Goal: Obtain resource: Download file/media

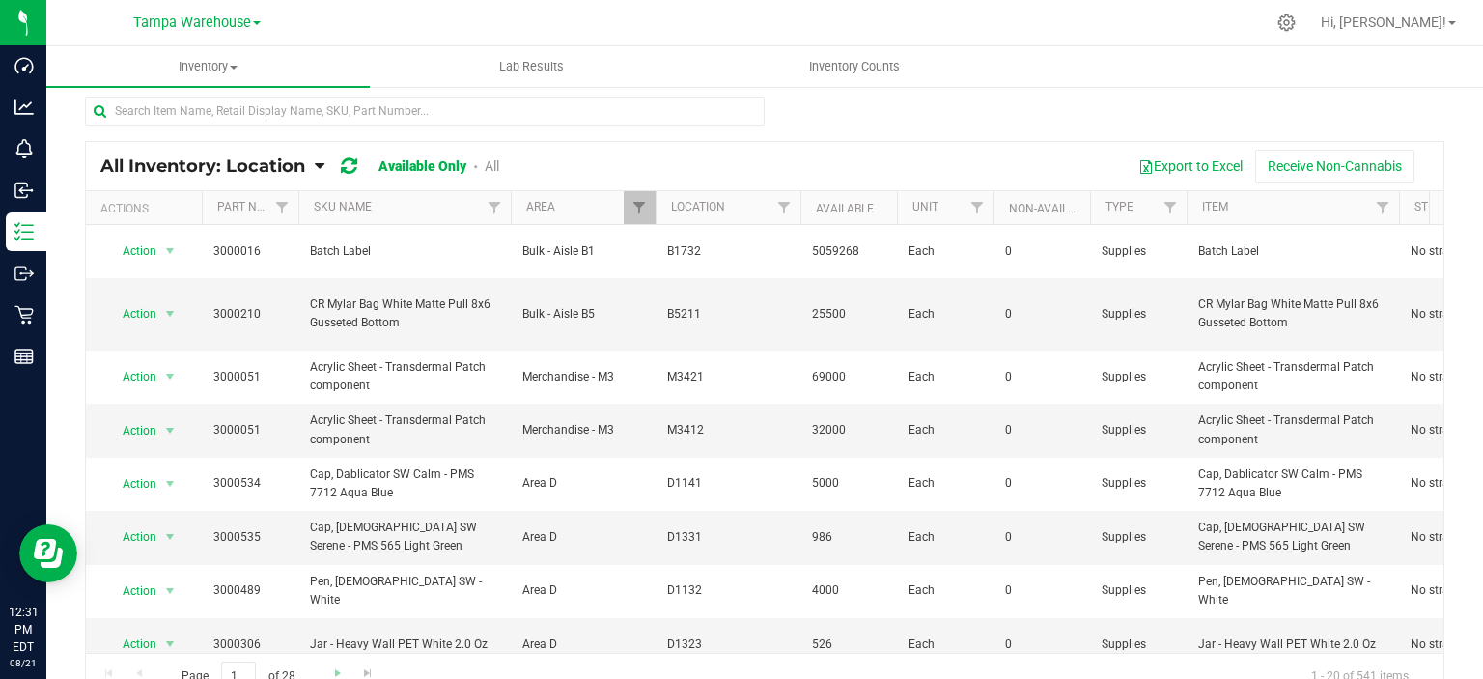
scroll to position [97, 0]
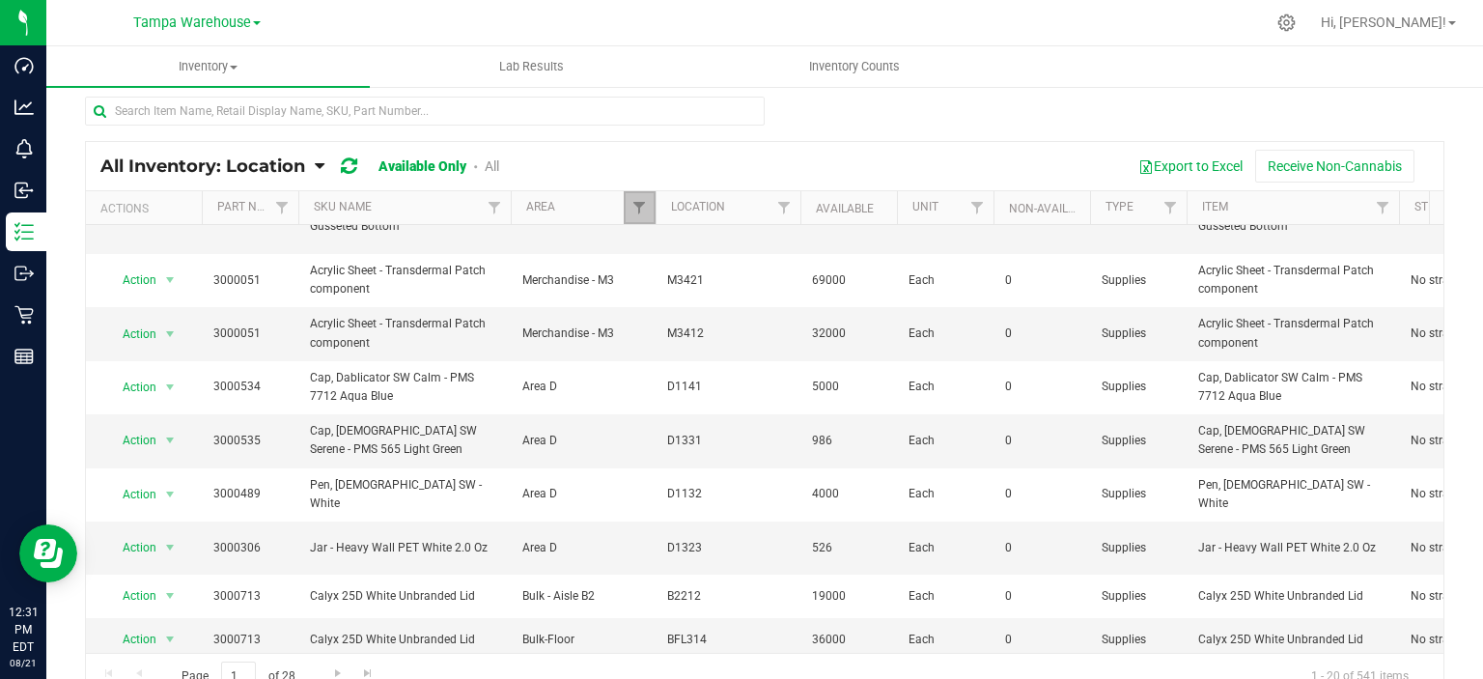
click at [648, 199] on link "Filter" at bounding box center [640, 207] width 32 height 33
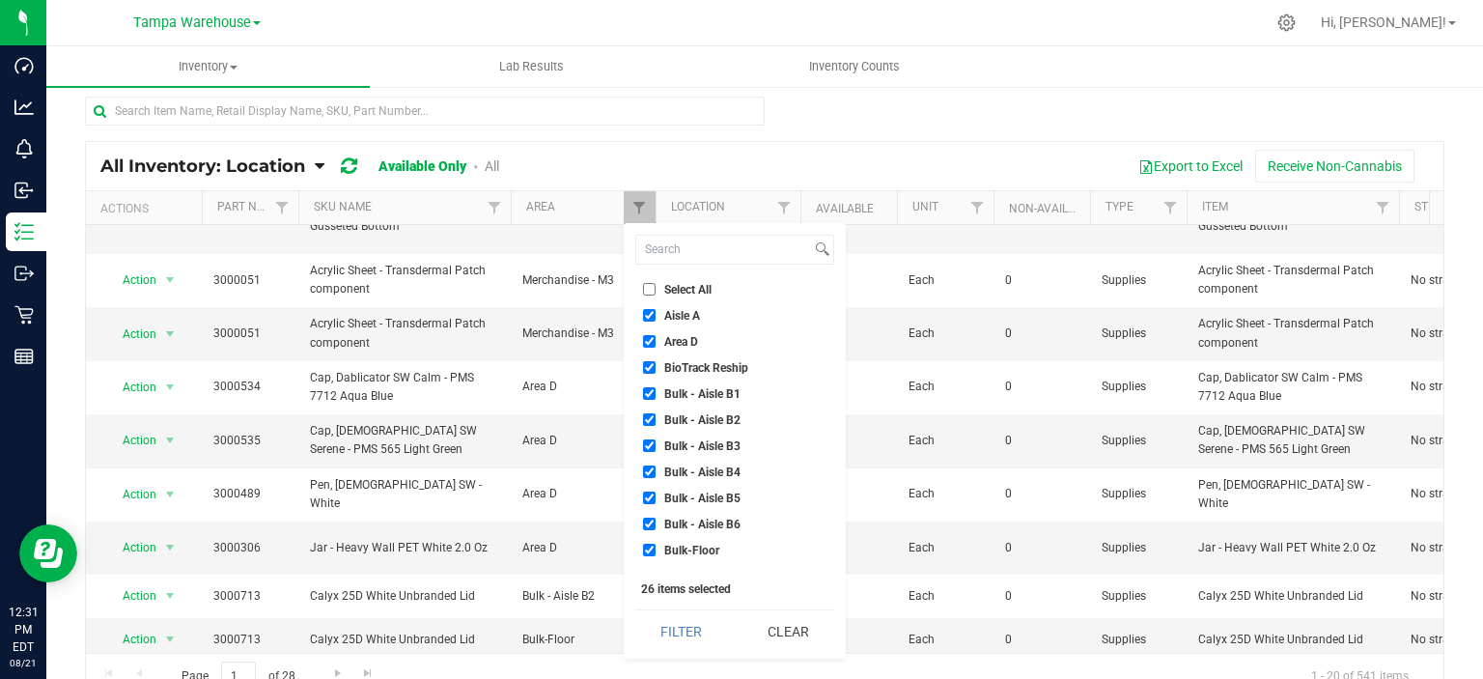
click at [668, 294] on li "Select All" at bounding box center [734, 289] width 199 height 20
click at [647, 289] on input "Select All" at bounding box center [649, 289] width 13 height 13
checkbox input "true"
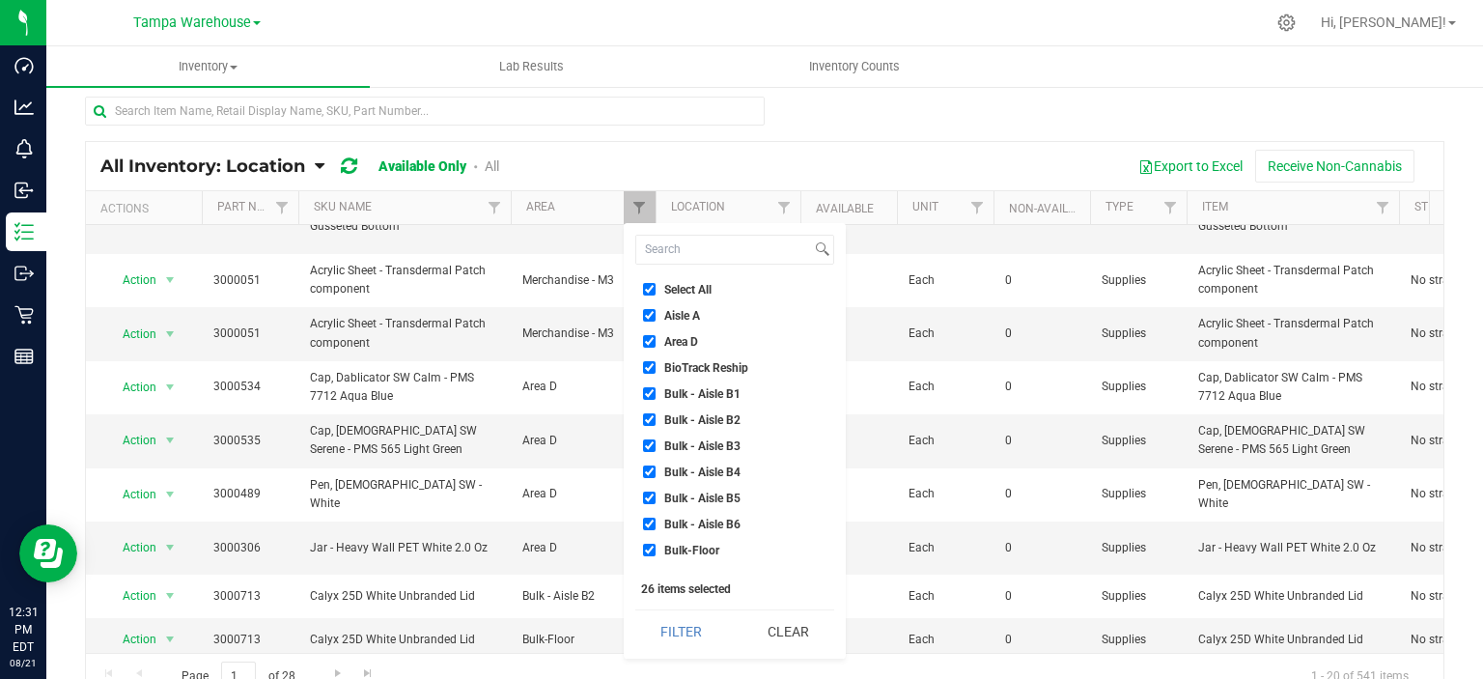
checkbox input "true"
click at [647, 289] on input "Select All" at bounding box center [649, 289] width 13 height 13
checkbox input "false"
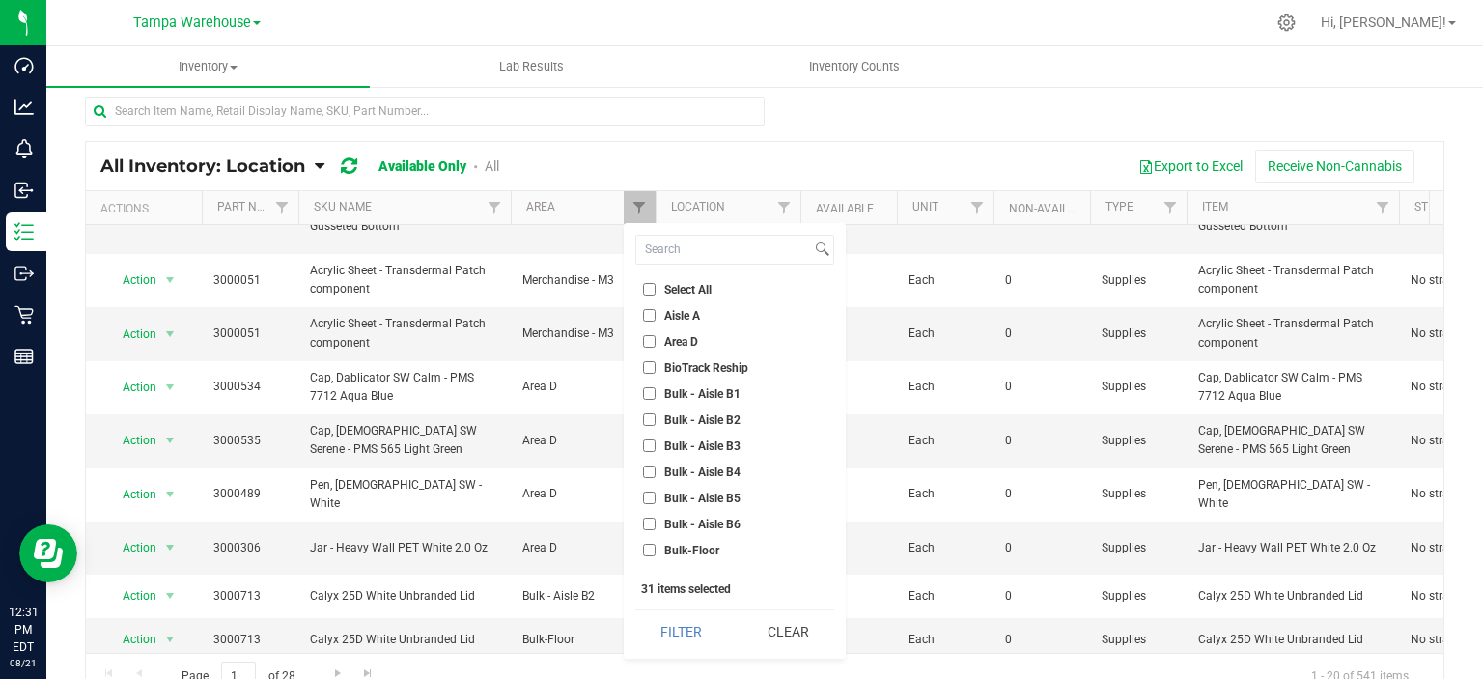
checkbox input "false"
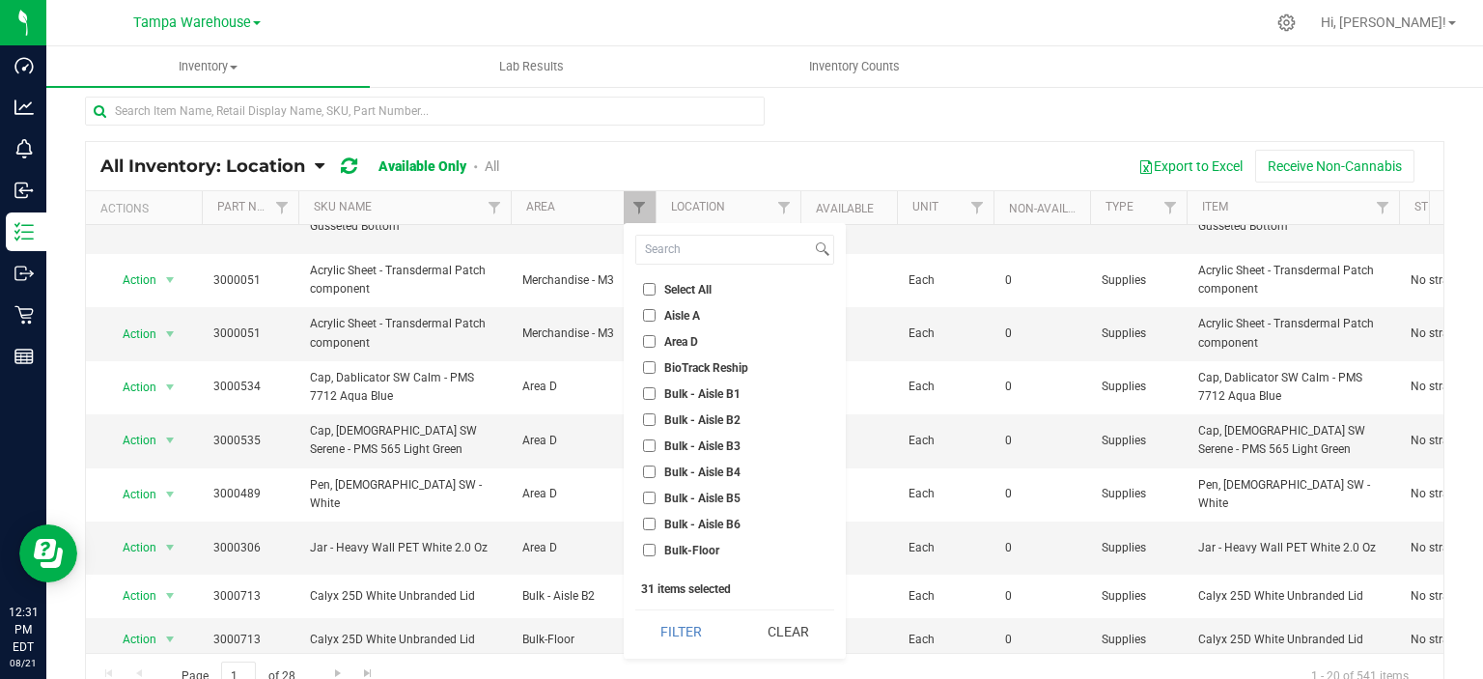
checkbox input "false"
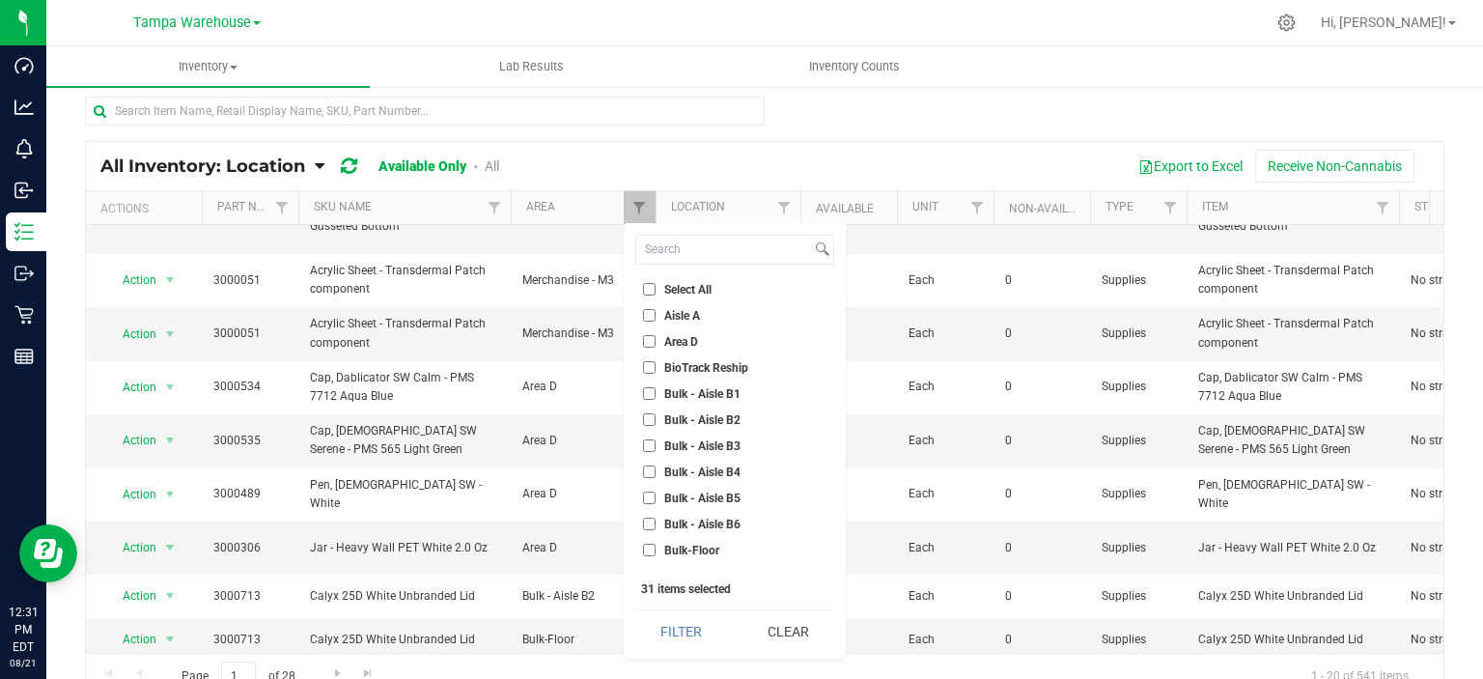
checkbox input "false"
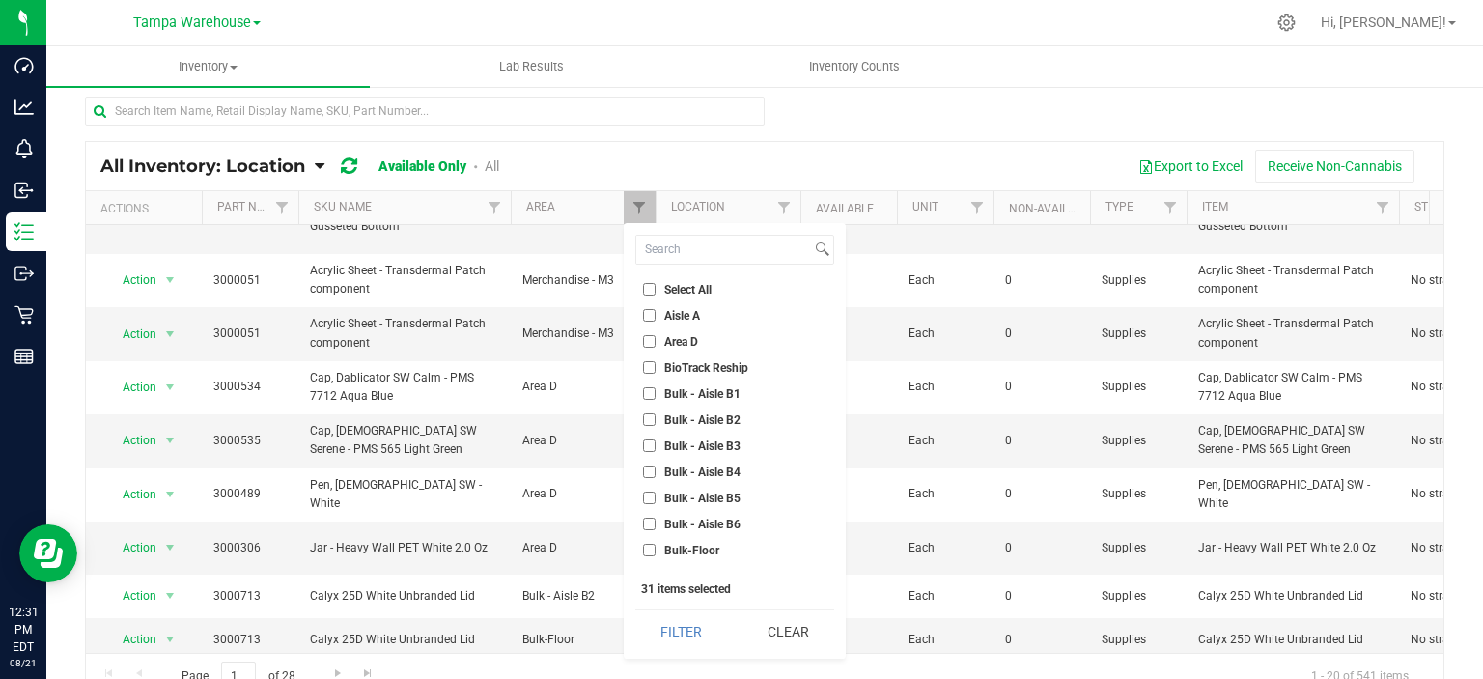
checkbox input "false"
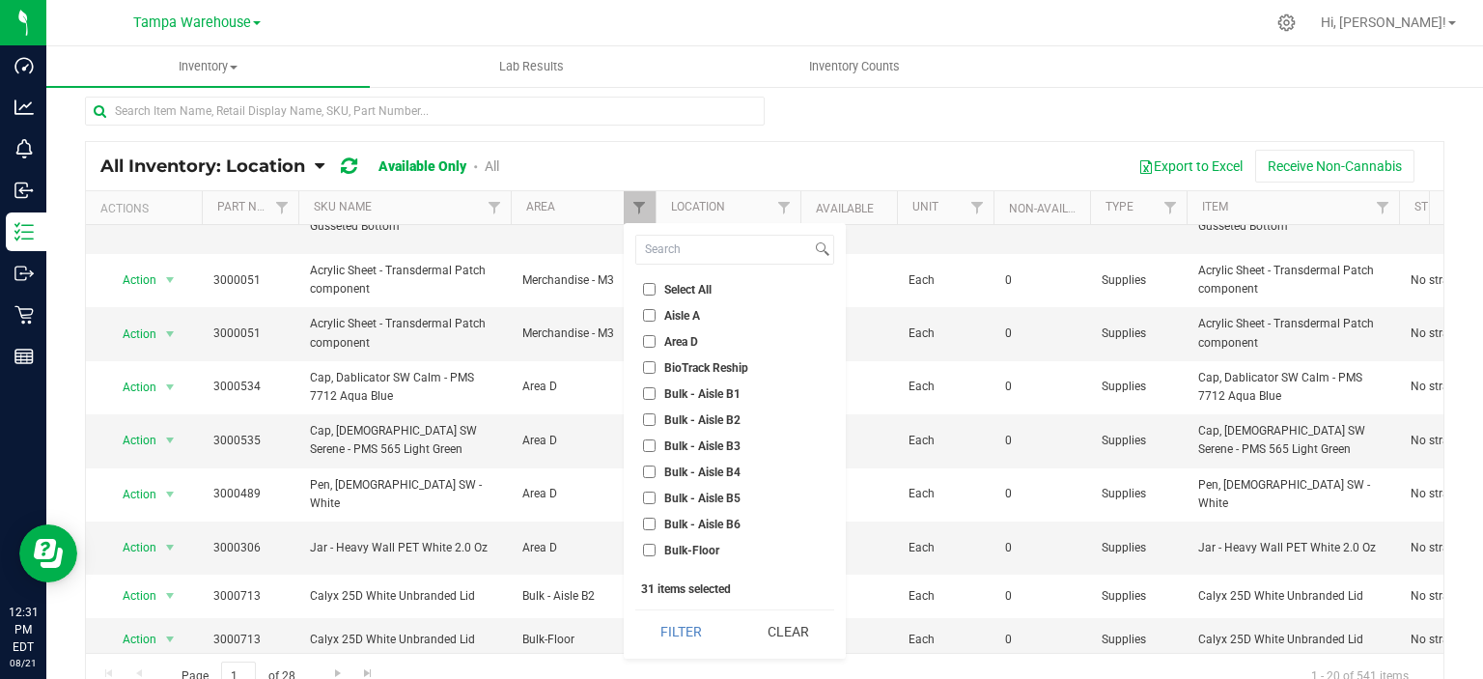
checkbox input "false"
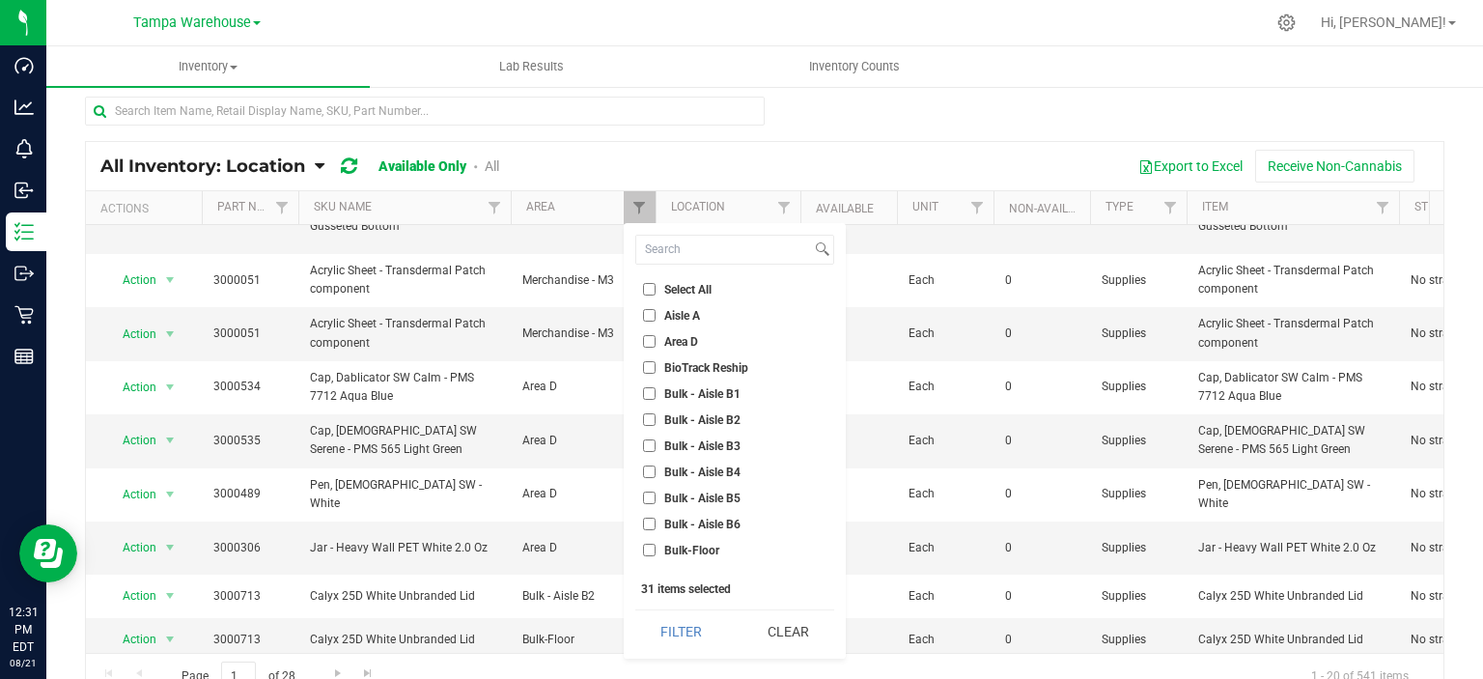
checkbox input "false"
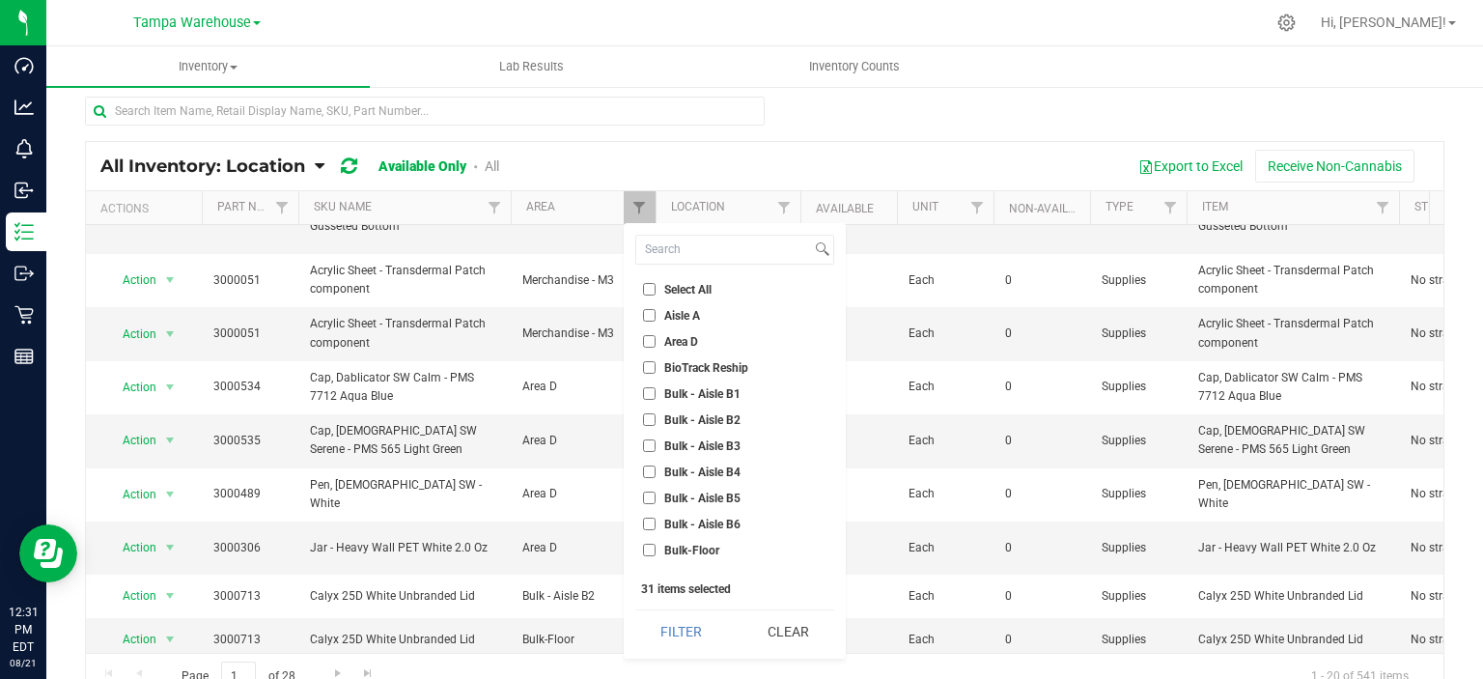
checkbox input "false"
click at [647, 289] on input "Select All" at bounding box center [649, 289] width 13 height 13
checkbox input "true"
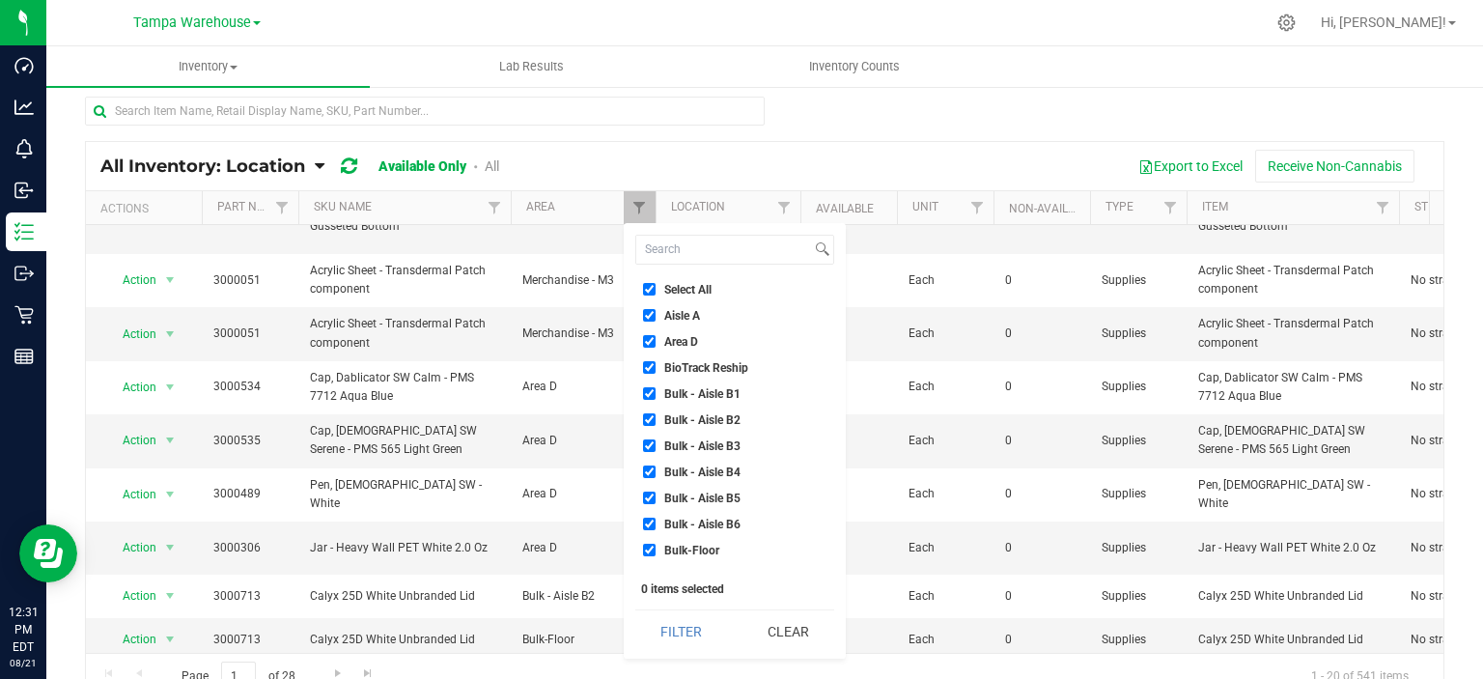
checkbox input "true"
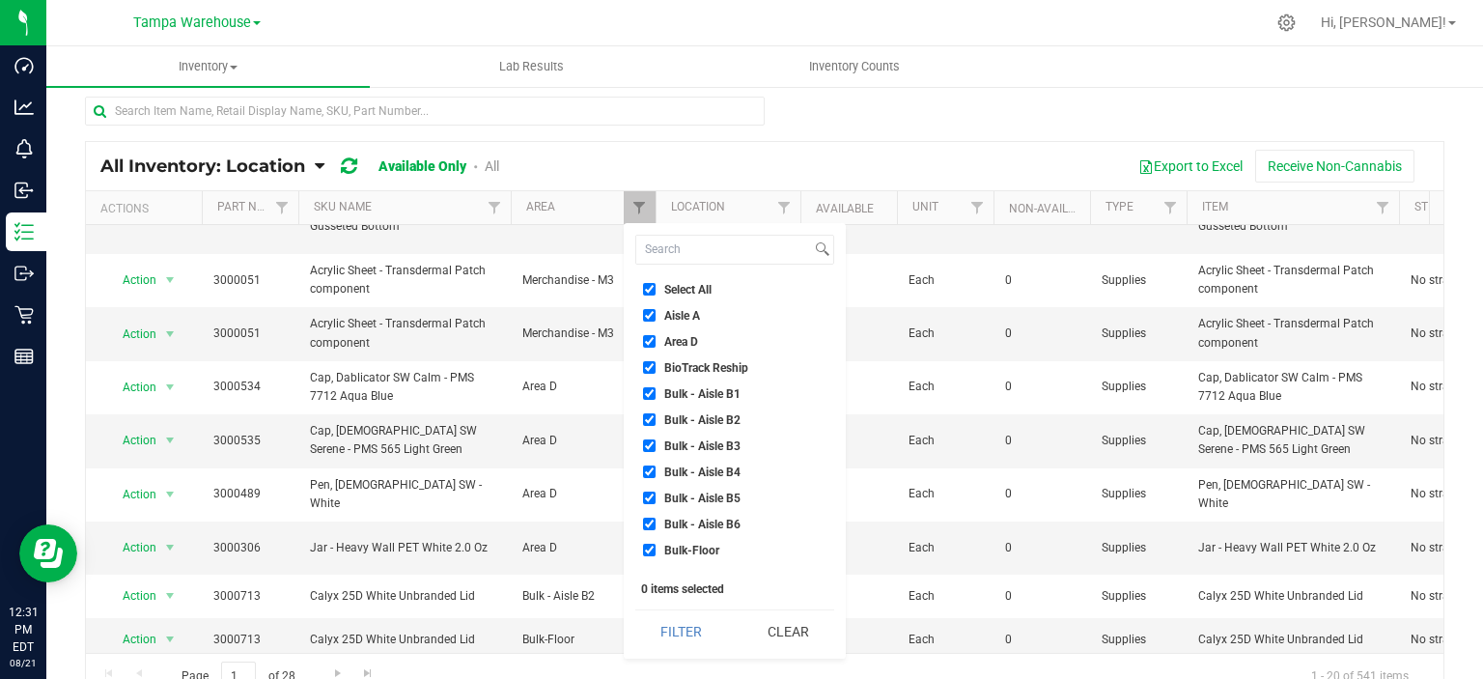
checkbox input "true"
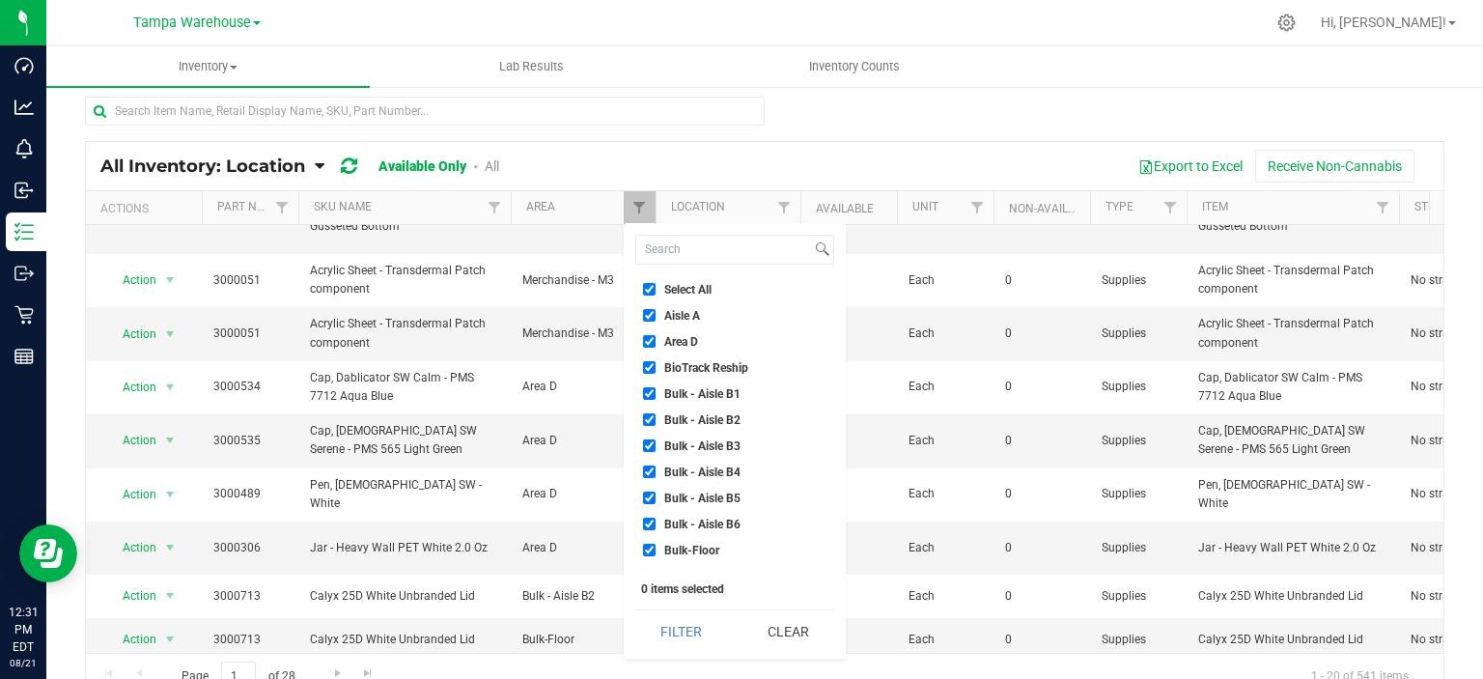
checkbox input "true"
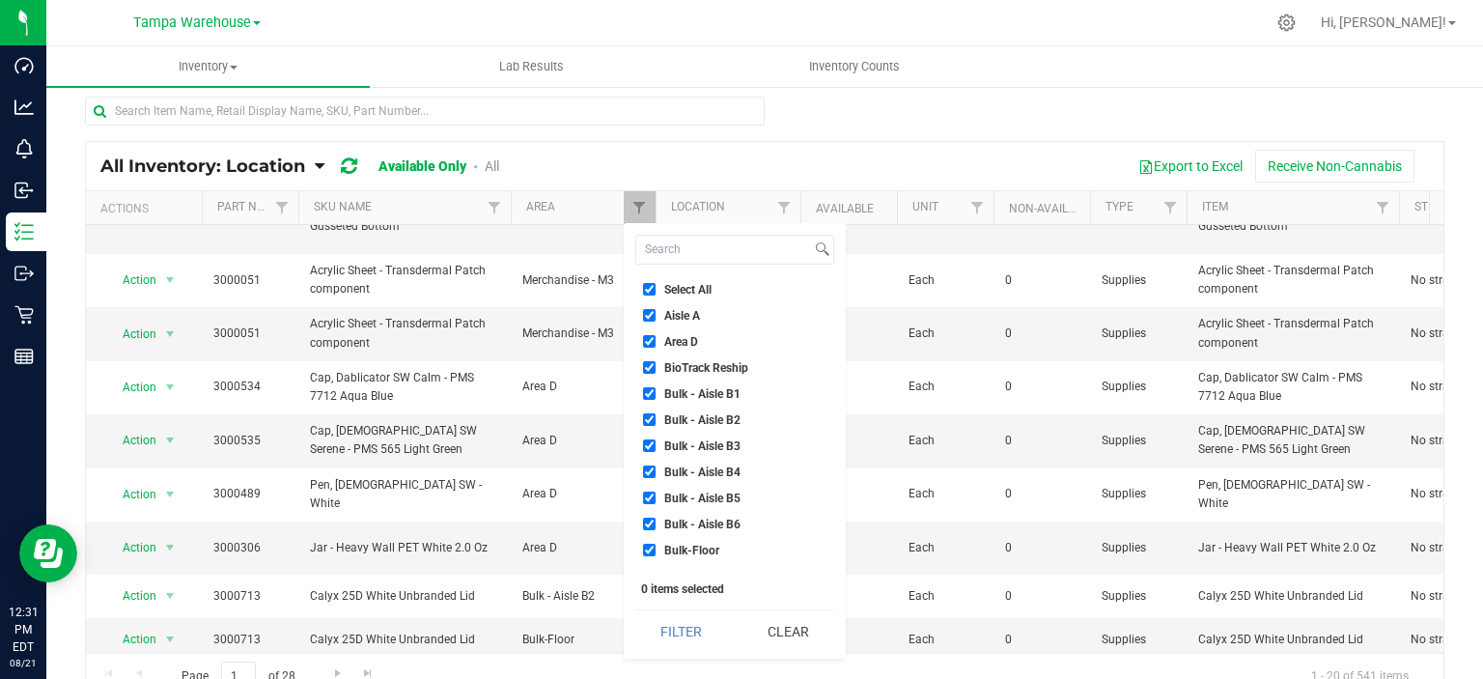
checkbox input "true"
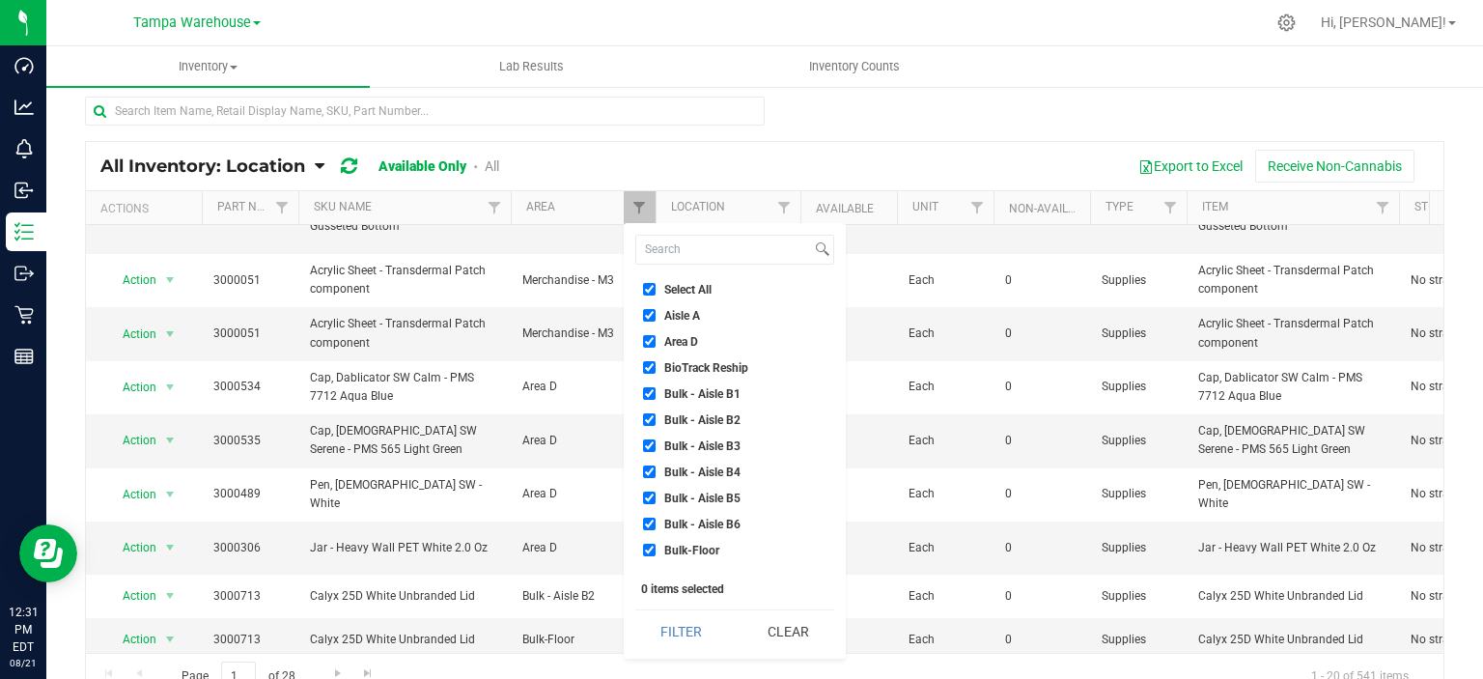
checkbox input "true"
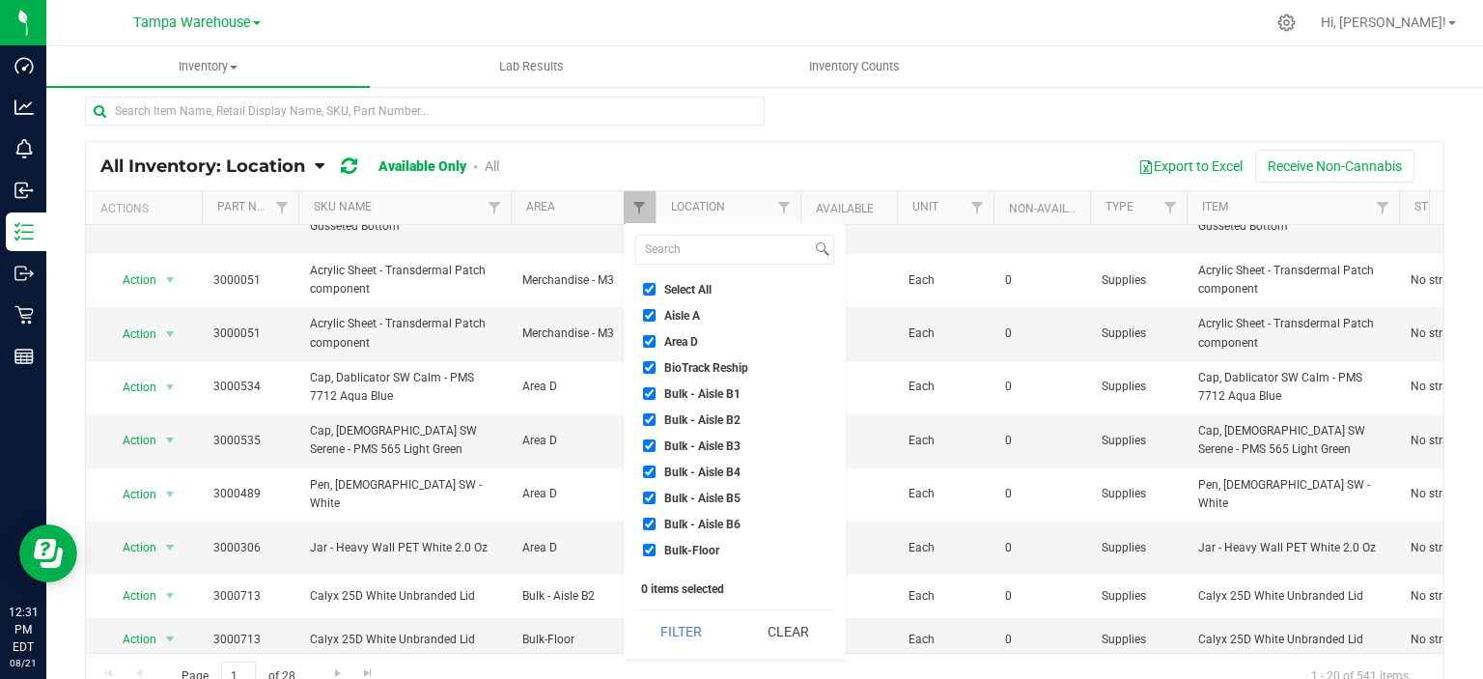
checkbox input "true"
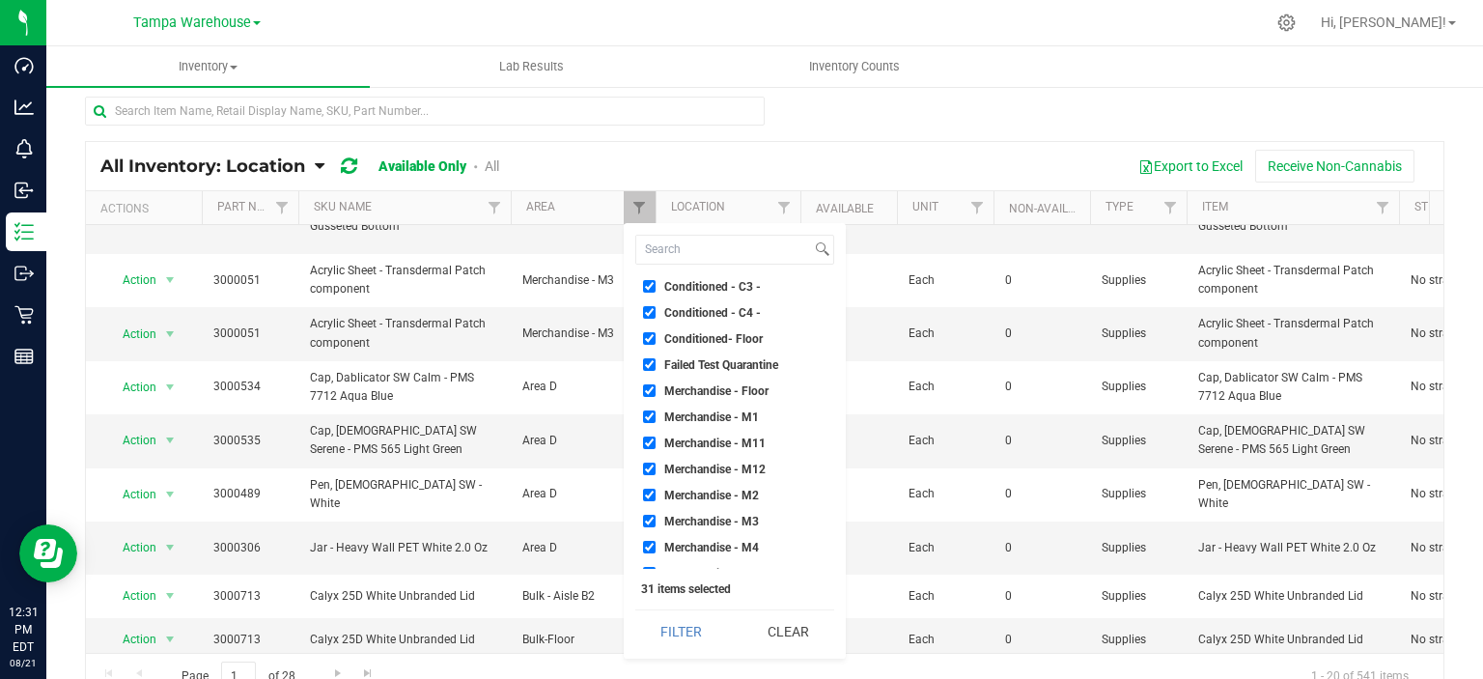
scroll to position [193, 0]
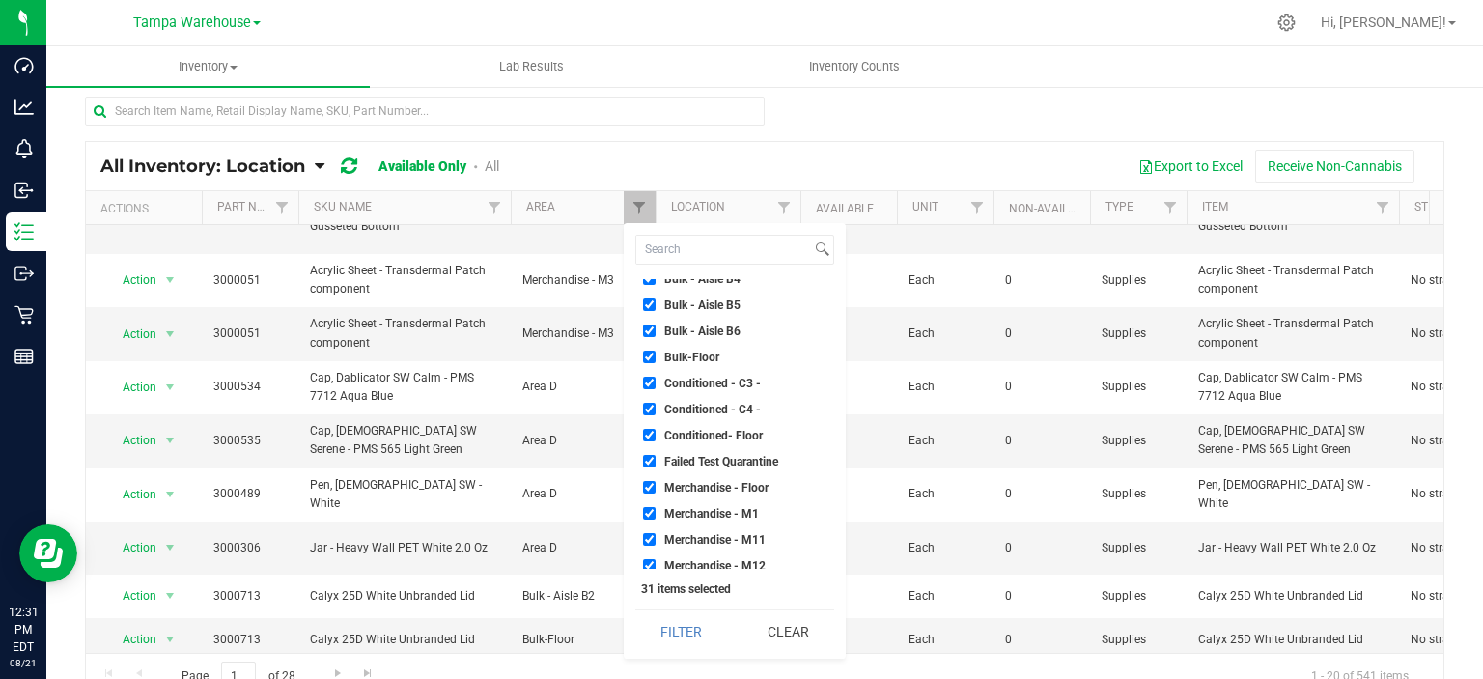
click at [699, 456] on span "Failed Test Quarantine" at bounding box center [721, 462] width 114 height 12
click at [655, 455] on input "Failed Test Quarantine" at bounding box center [649, 461] width 13 height 13
checkbox input "false"
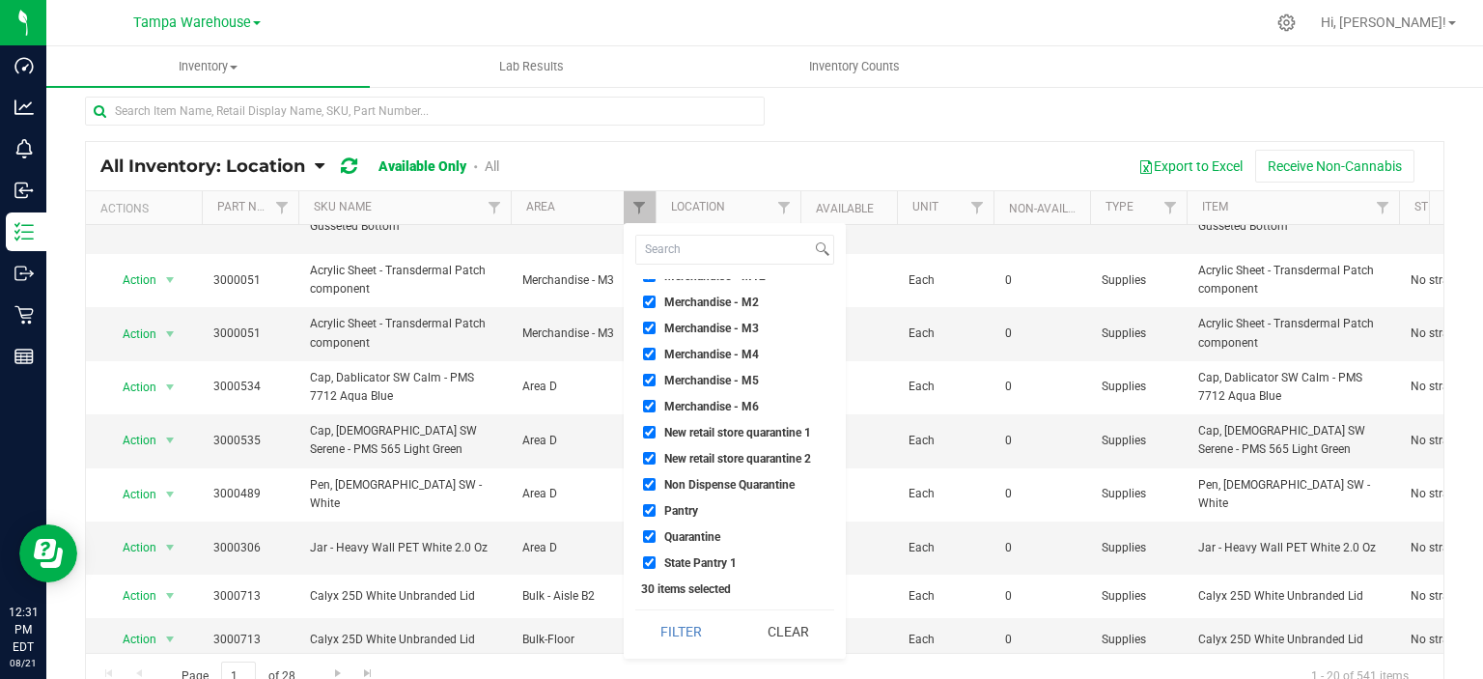
click at [688, 427] on span "New retail store quarantine 1" at bounding box center [737, 433] width 147 height 12
click at [655, 426] on input "New retail store quarantine 1" at bounding box center [649, 432] width 13 height 13
checkbox input "false"
click at [690, 463] on span "New retail store quarantine 2" at bounding box center [737, 459] width 147 height 12
click at [655, 463] on input "New retail store quarantine 2" at bounding box center [649, 458] width 13 height 13
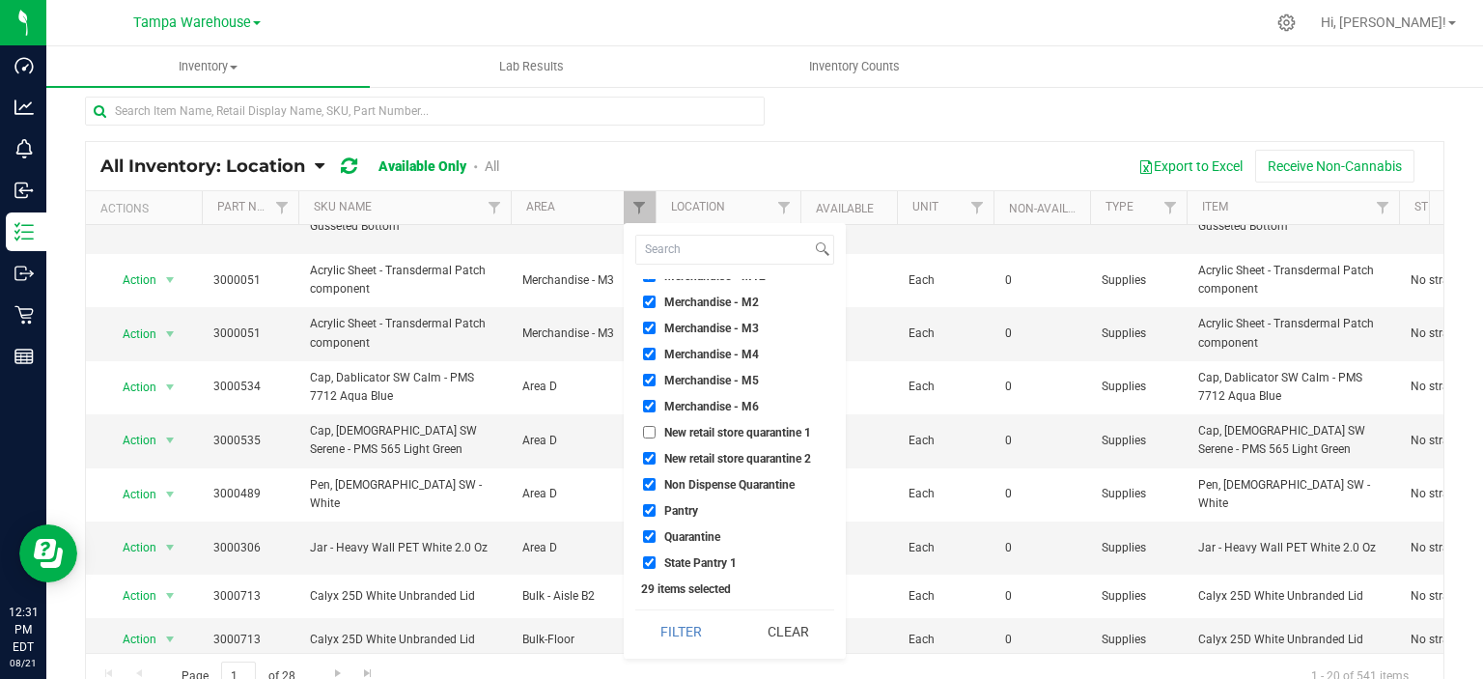
checkbox input "false"
click at [691, 474] on li "Non Dispense Quarantine" at bounding box center [734, 484] width 199 height 20
click at [691, 487] on span "Non Dispense Quarantine" at bounding box center [729, 485] width 130 height 12
click at [655, 487] on input "Non Dispense Quarantine" at bounding box center [649, 484] width 13 height 13
checkbox input "false"
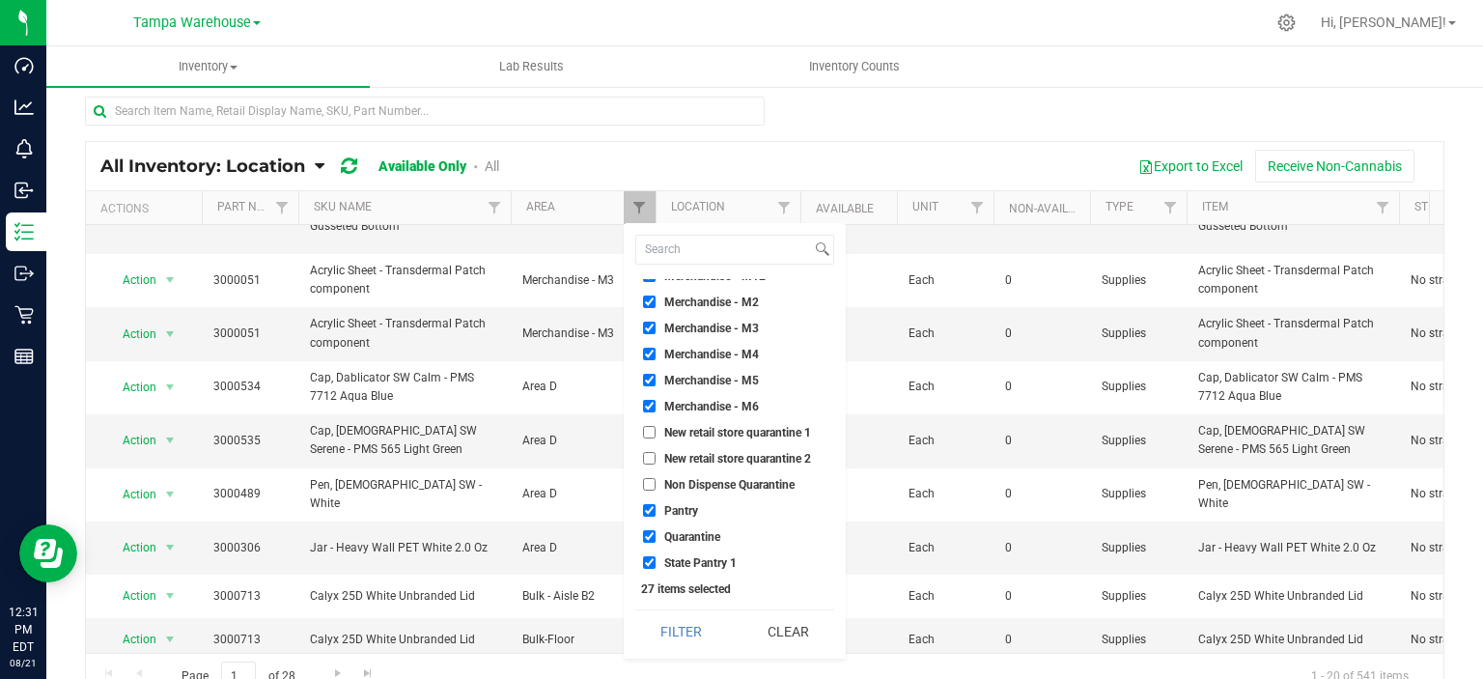
click at [692, 527] on li "Quarantine" at bounding box center [734, 536] width 199 height 20
click at [720, 532] on span "Quarantine" at bounding box center [692, 537] width 56 height 12
click at [655, 532] on input "Quarantine" at bounding box center [649, 536] width 13 height 13
checkbox input "false"
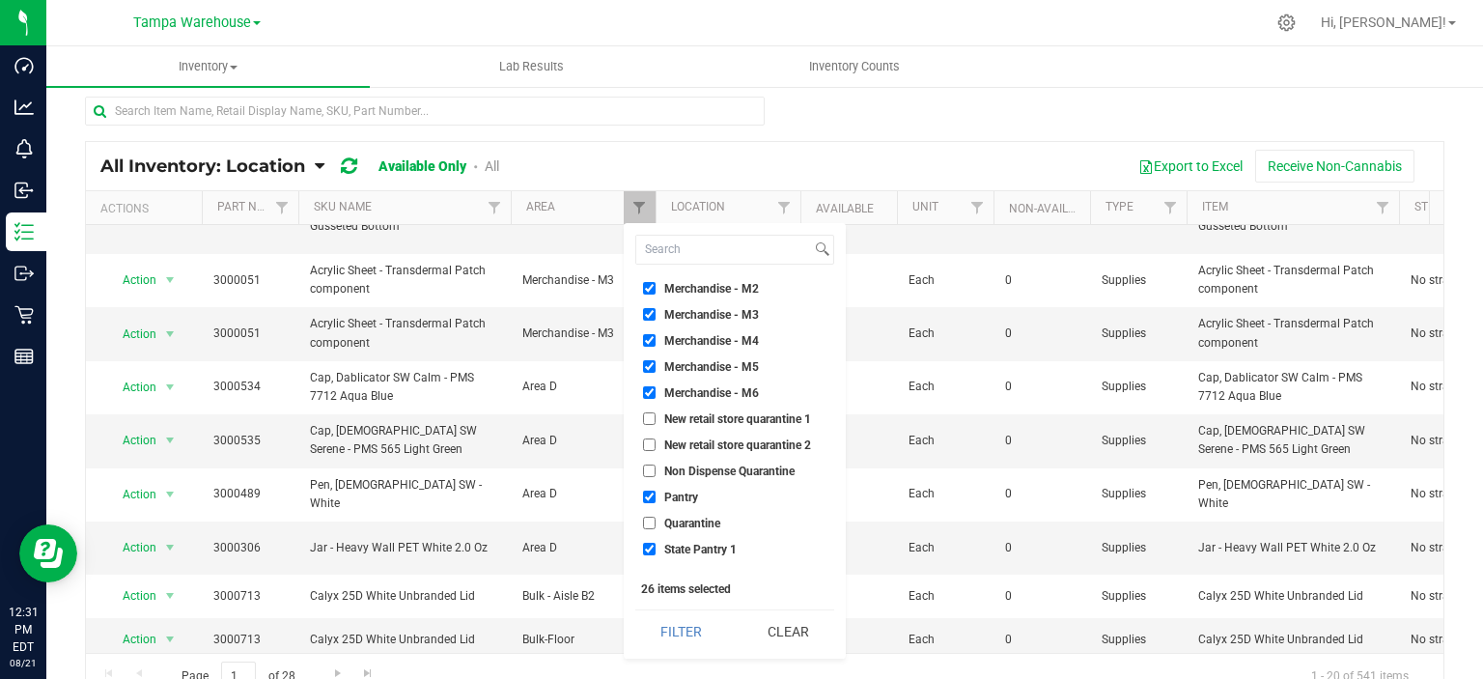
scroll to position [538, 0]
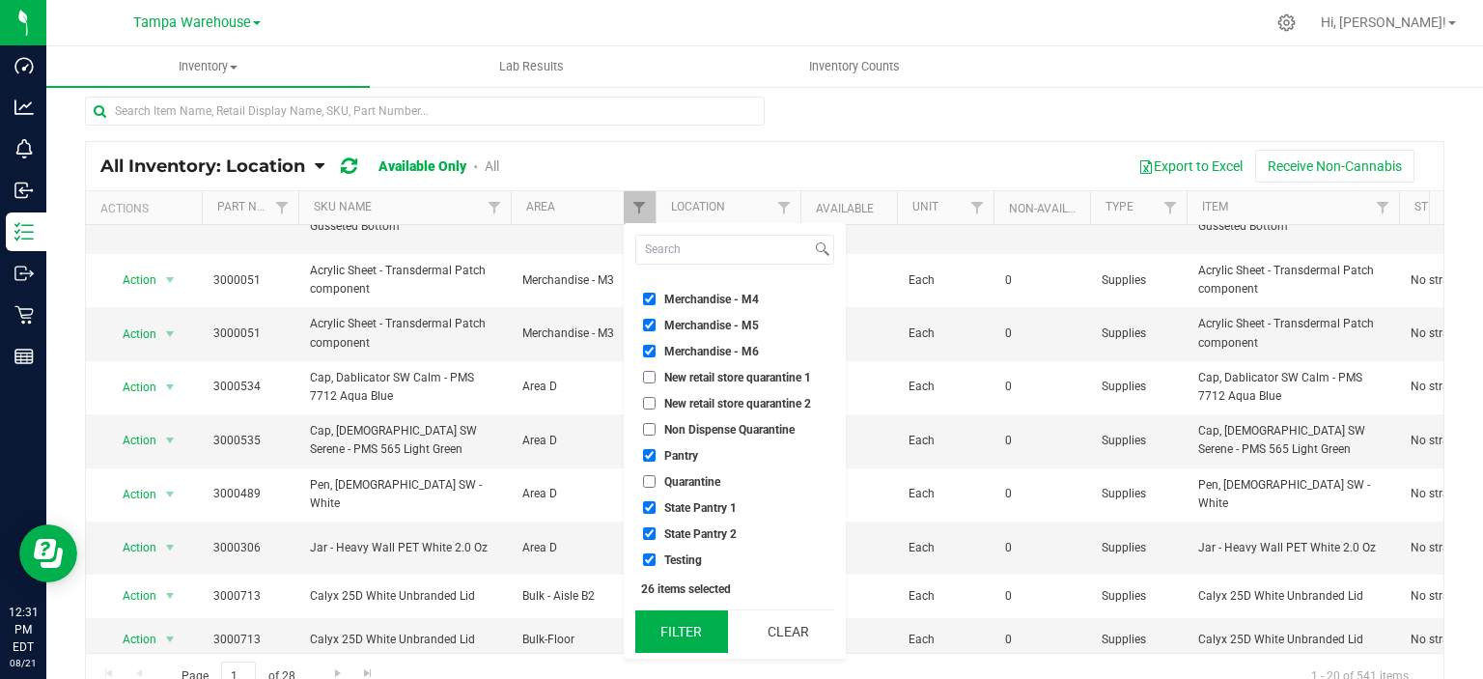
click at [692, 618] on button "Filter" at bounding box center [681, 631] width 93 height 42
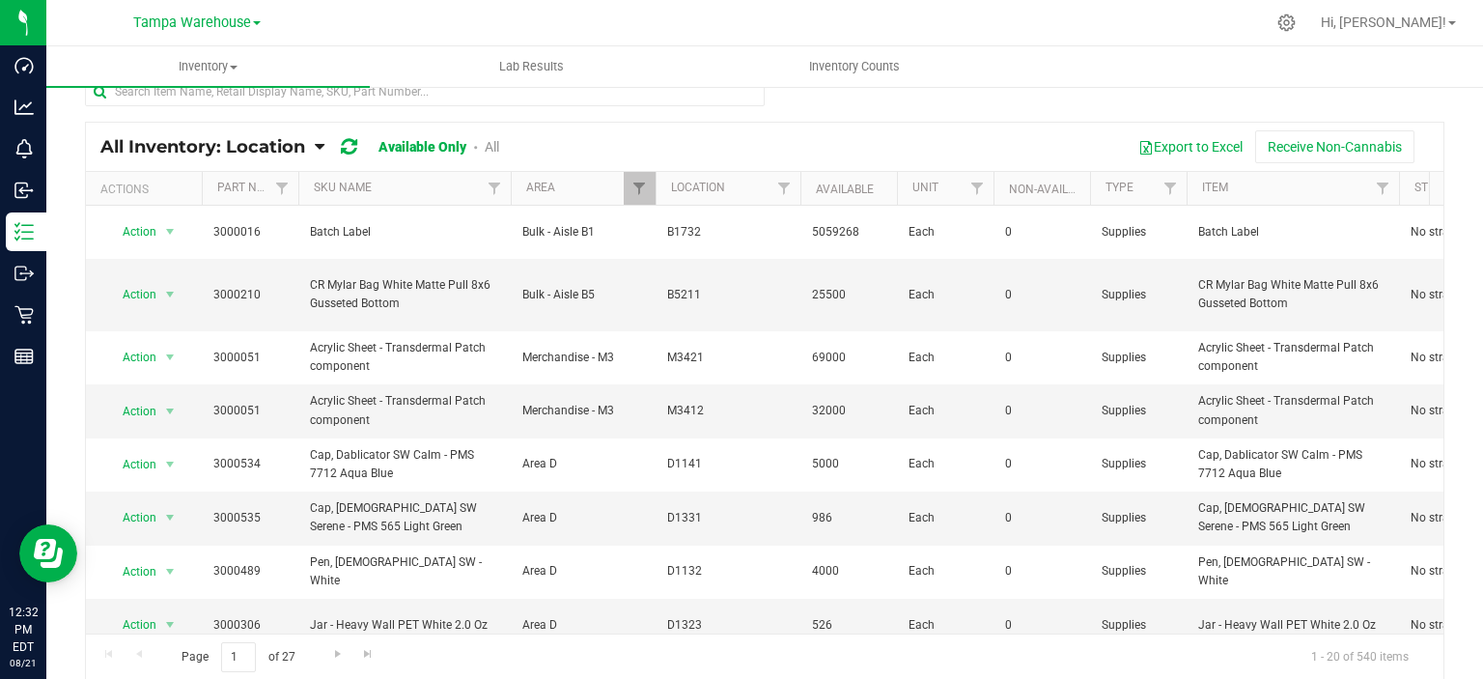
scroll to position [0, 0]
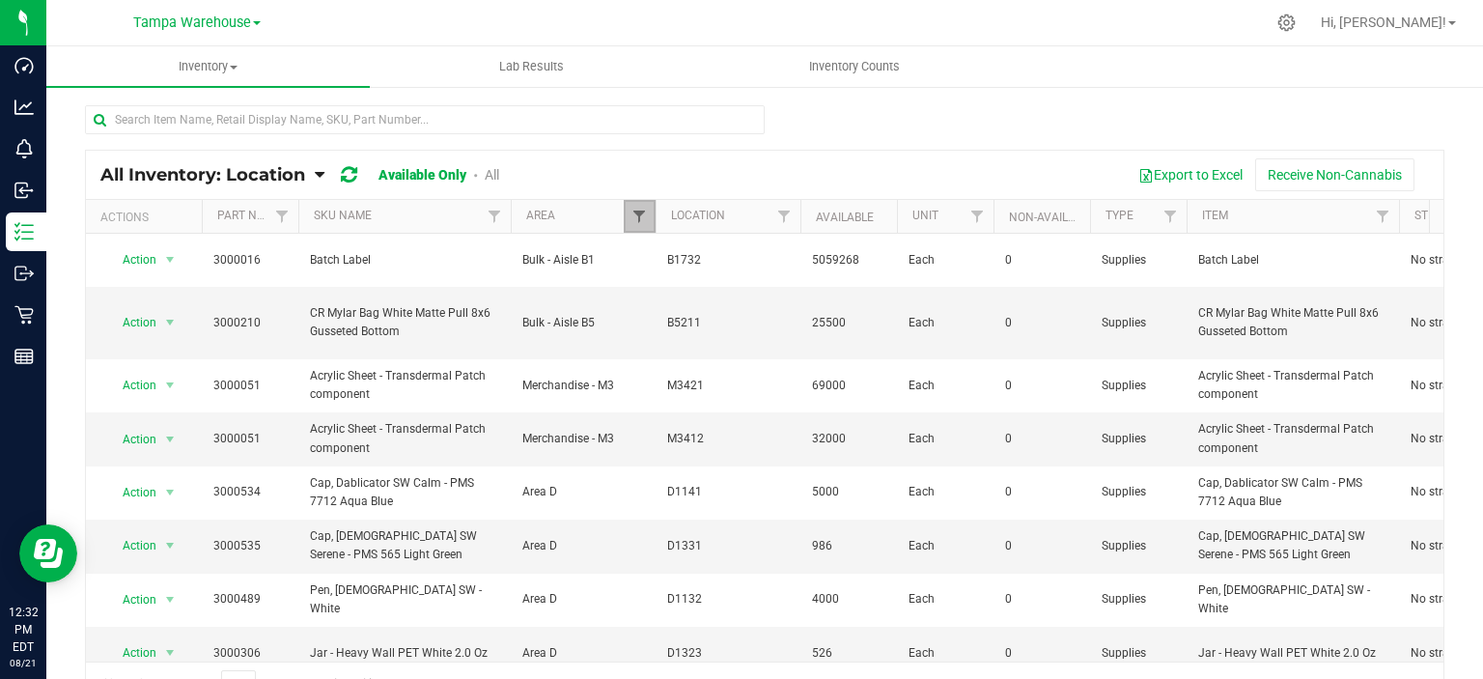
click at [646, 211] on span "Filter" at bounding box center [638, 216] width 15 height 15
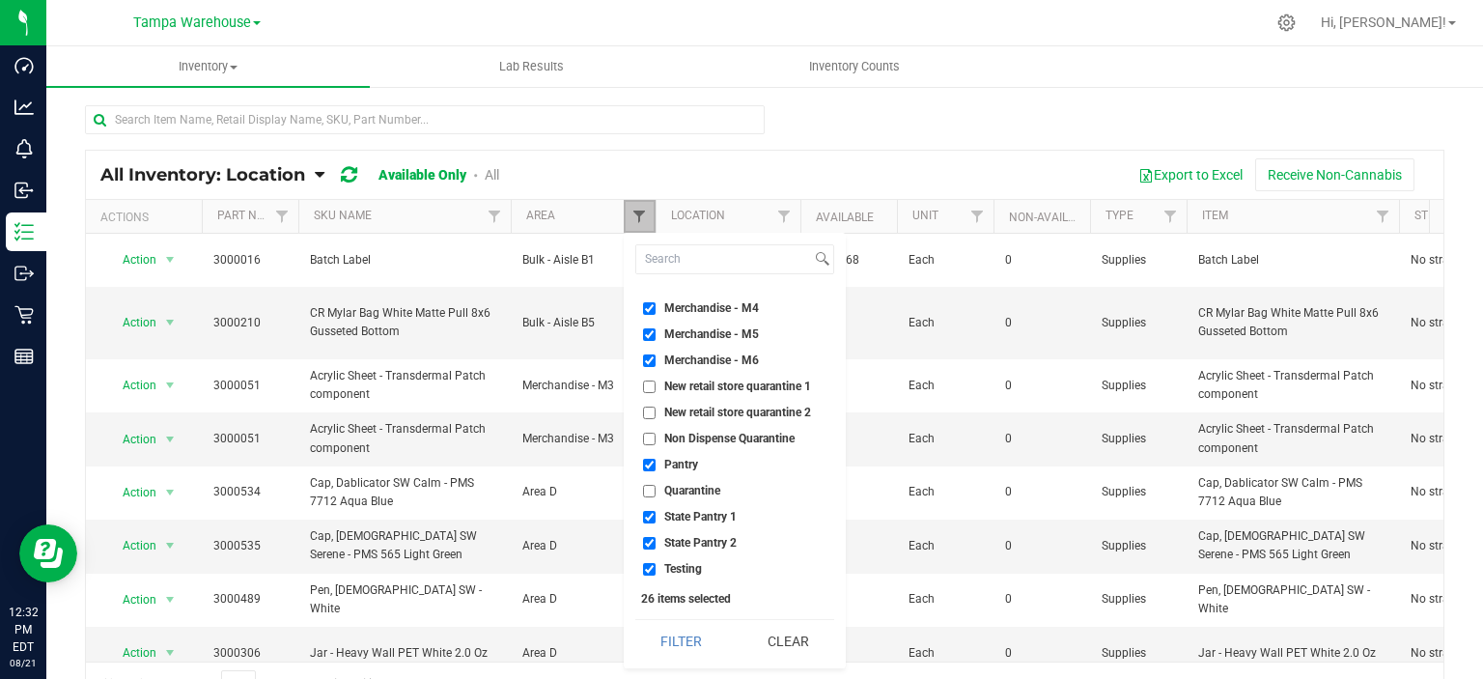
click at [646, 211] on span "Filter" at bounding box center [638, 216] width 15 height 15
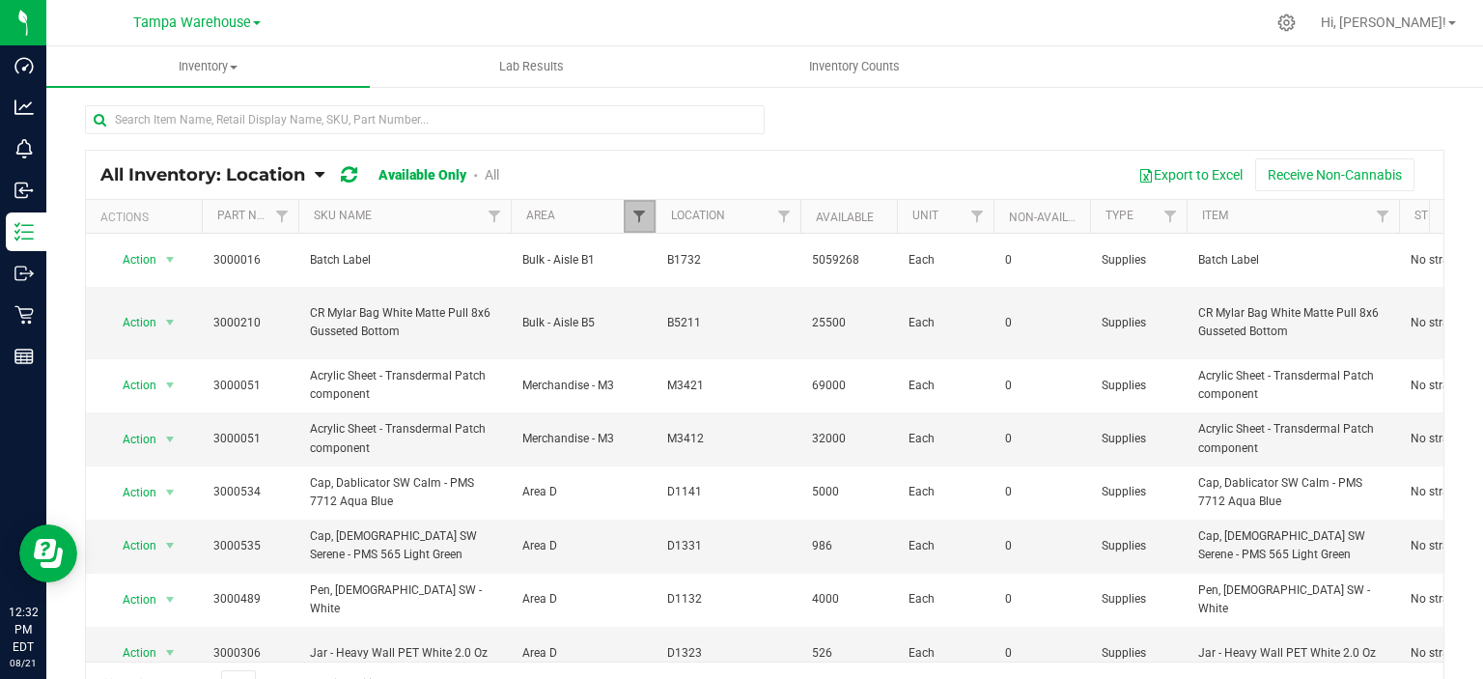
click at [643, 214] on span "Filter" at bounding box center [638, 216] width 15 height 15
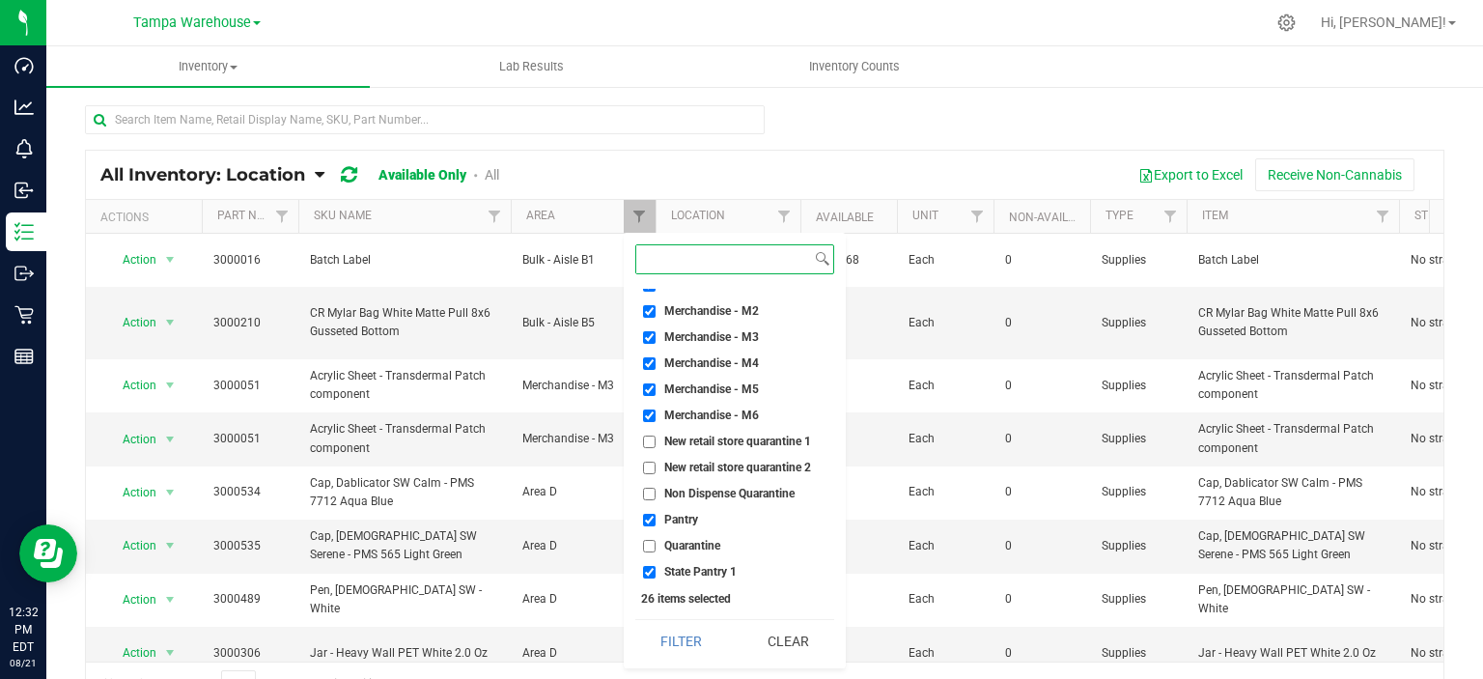
scroll to position [538, 0]
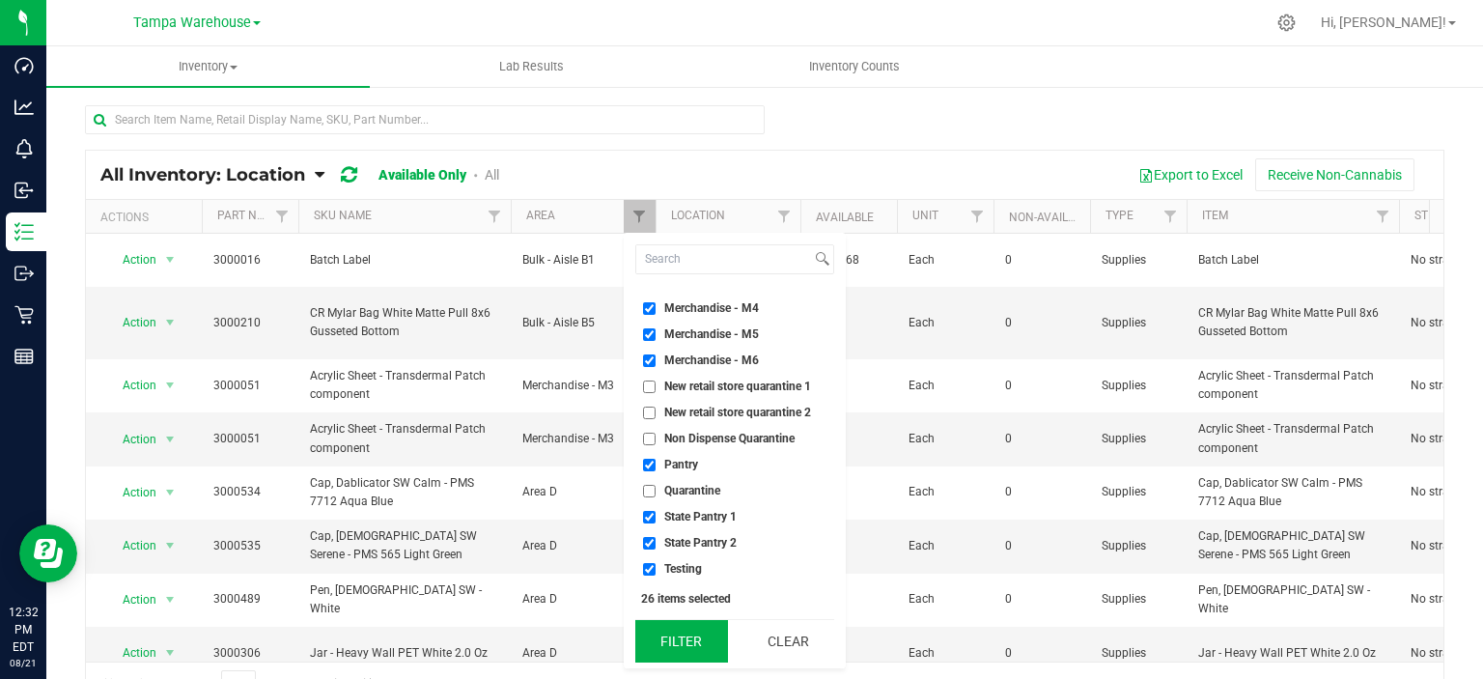
click at [688, 641] on button "Filter" at bounding box center [681, 641] width 93 height 42
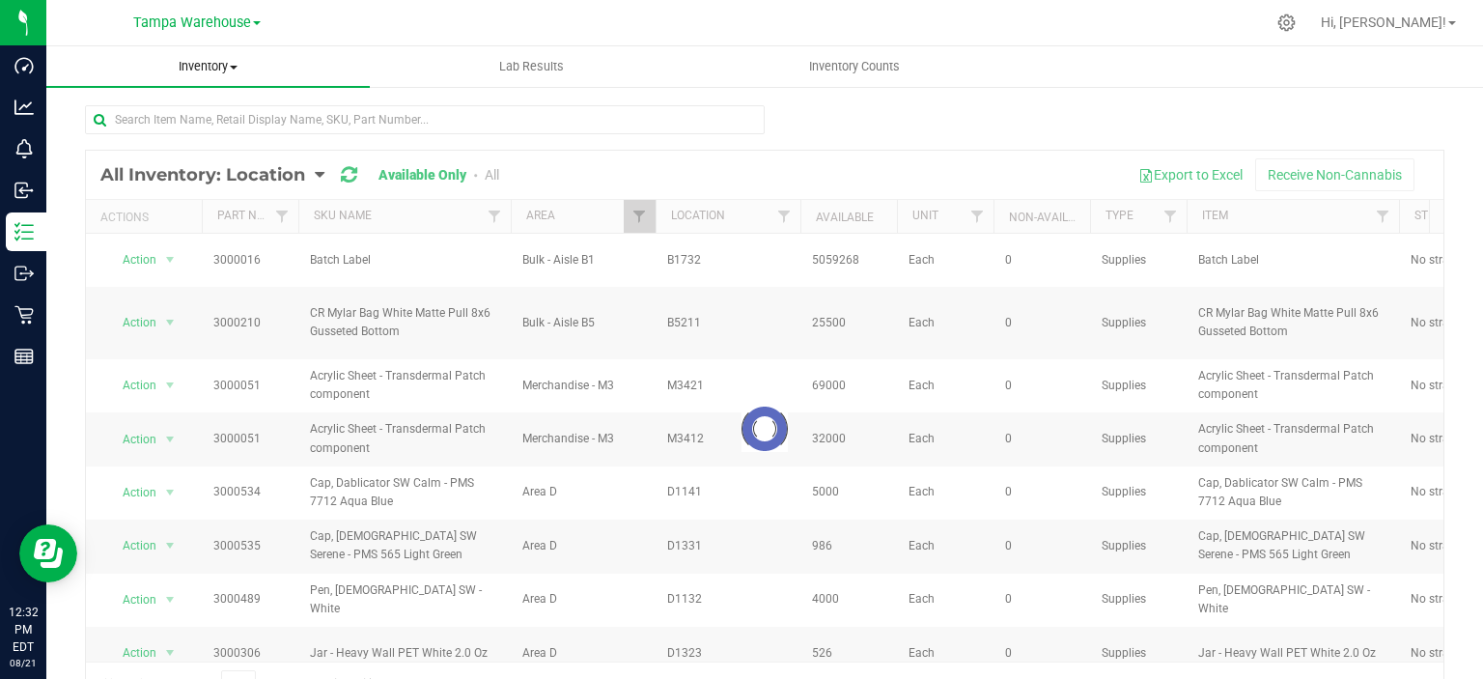
checkbox input "true"
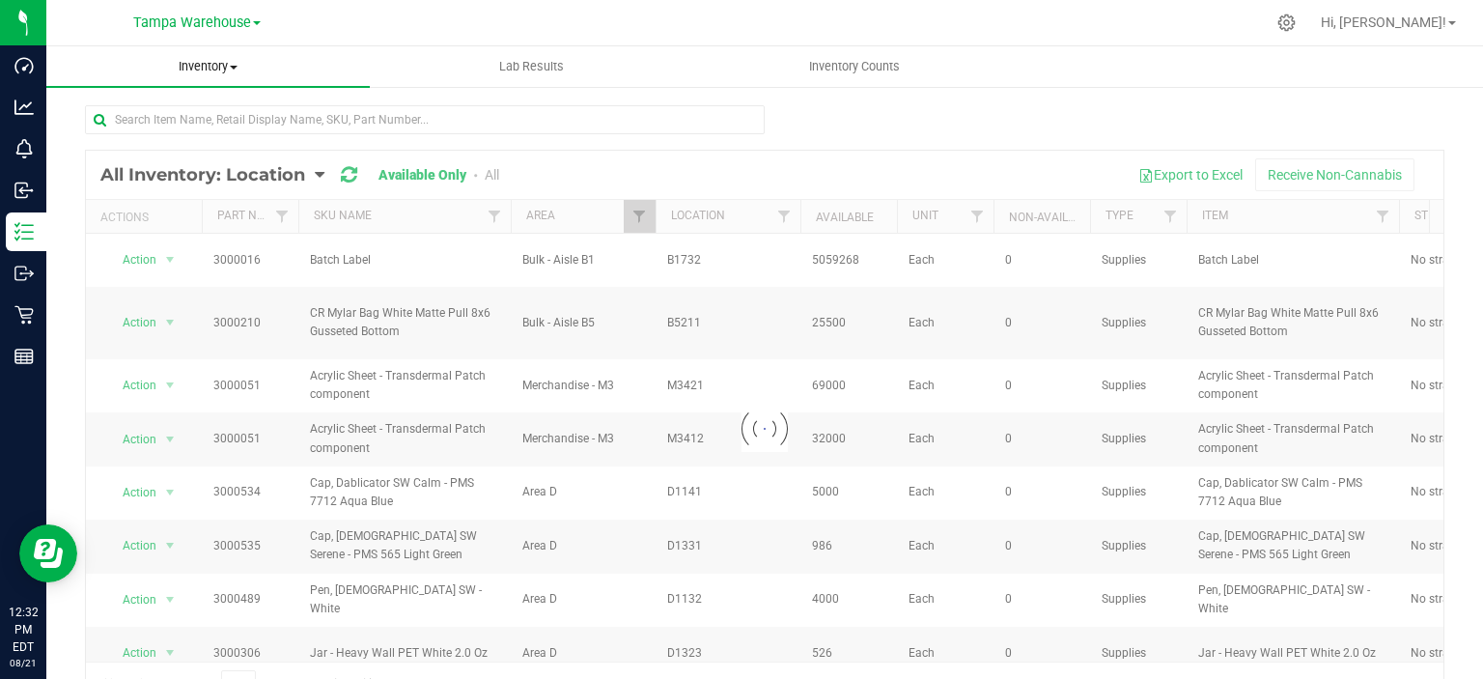
checkbox input "true"
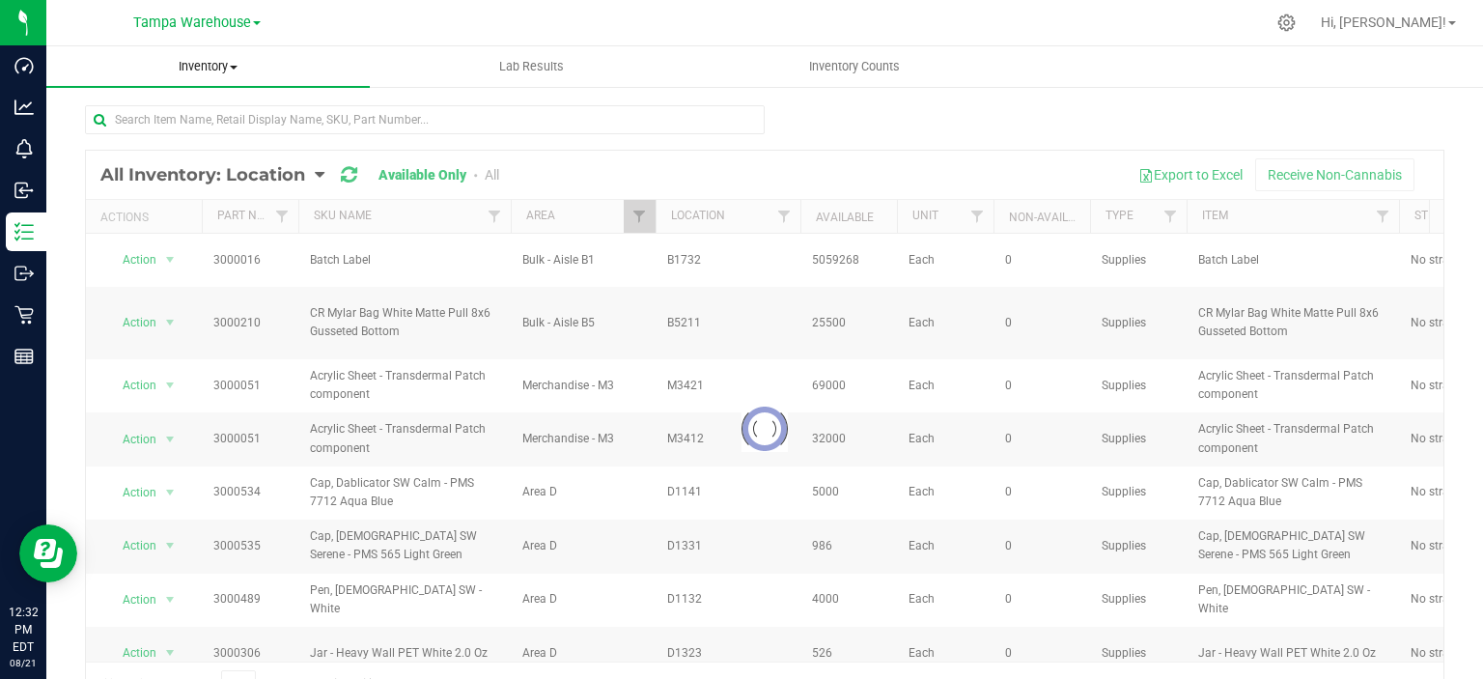
checkbox input "true"
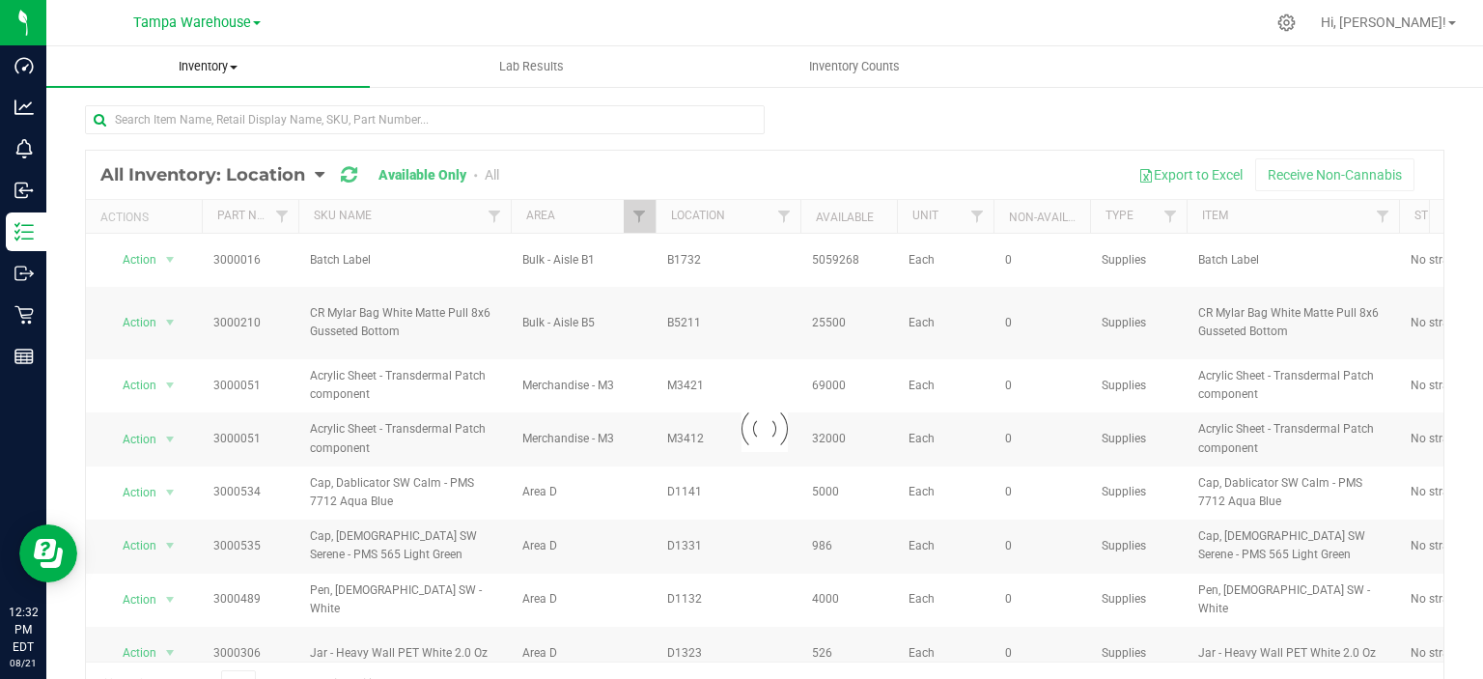
checkbox input "true"
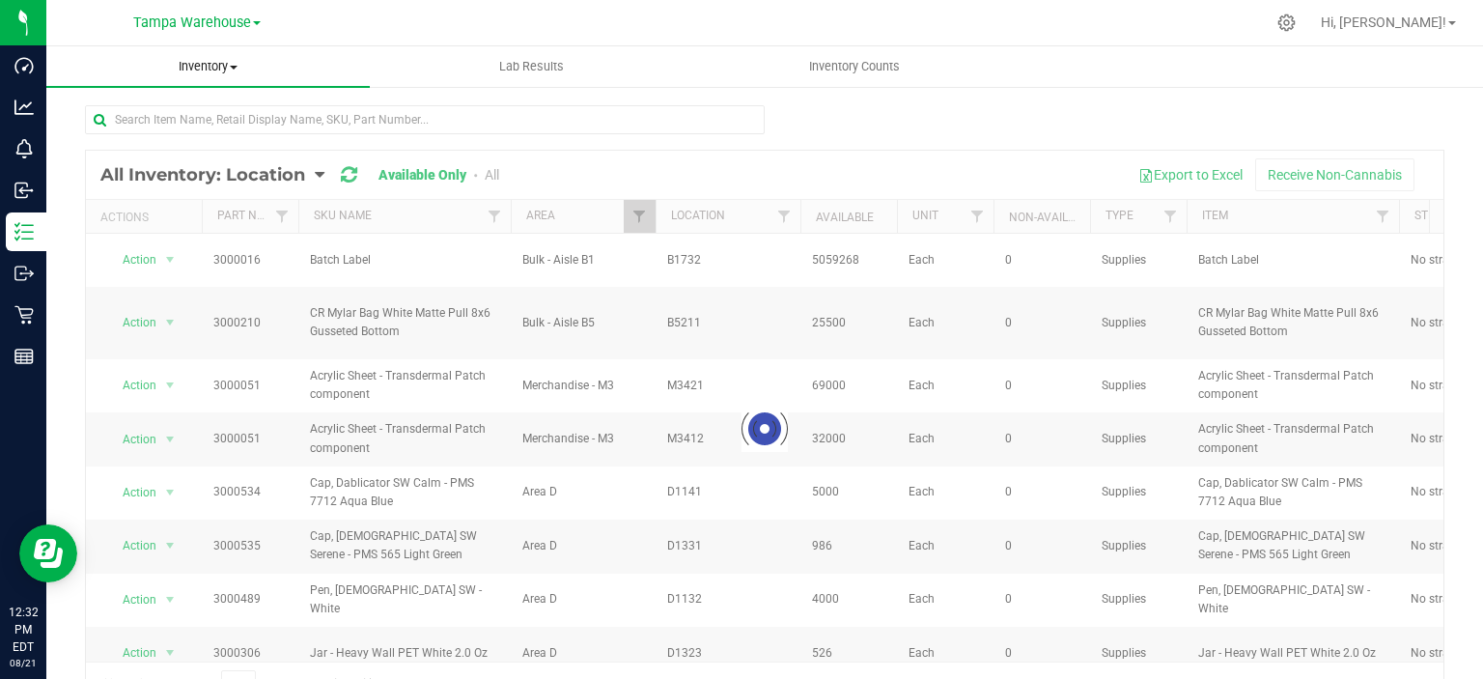
checkbox input "true"
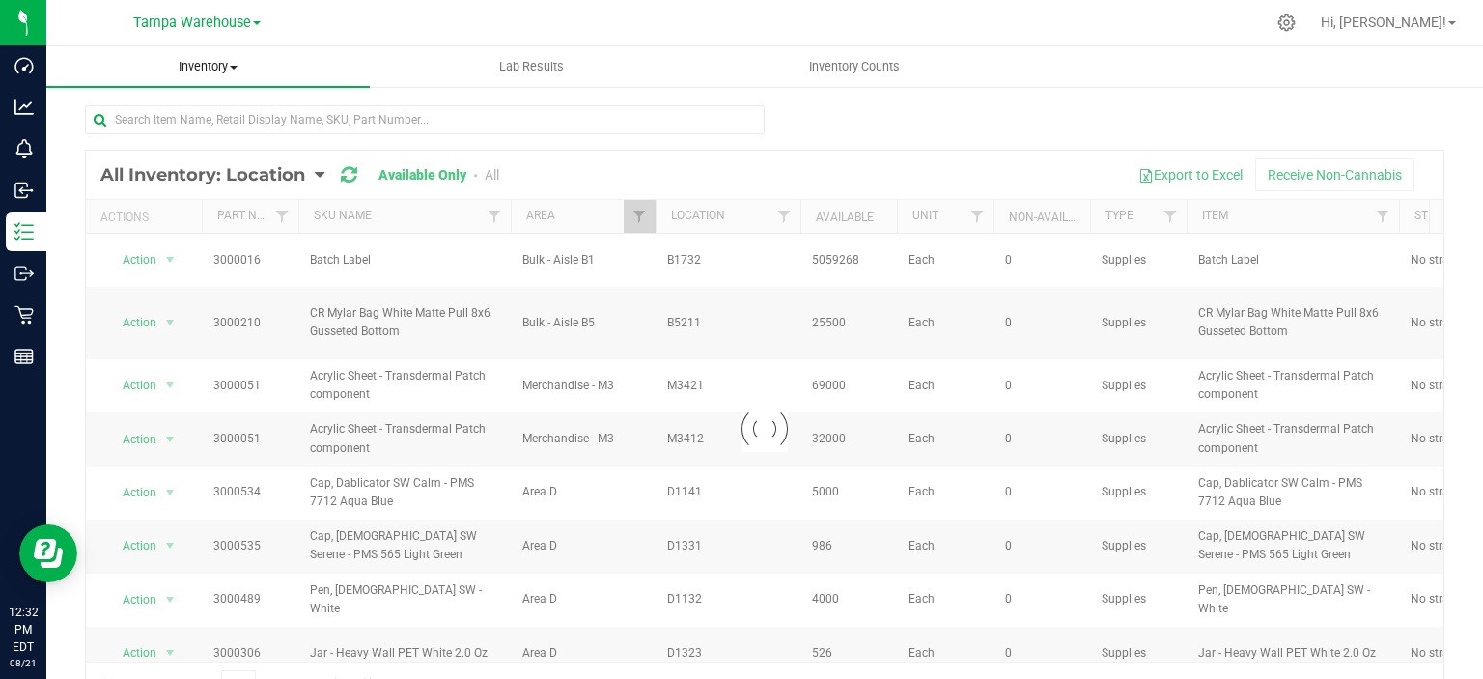
checkbox input "true"
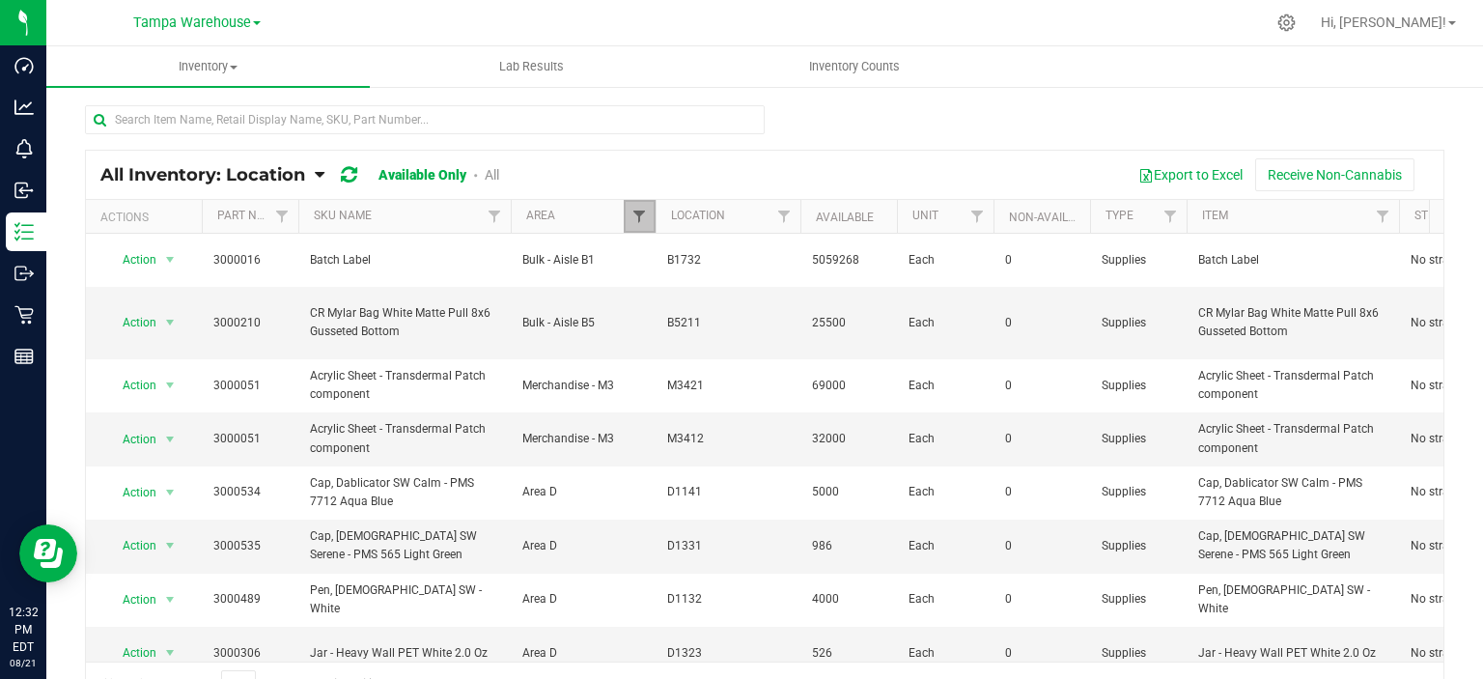
click at [641, 211] on span "Filter" at bounding box center [638, 216] width 15 height 15
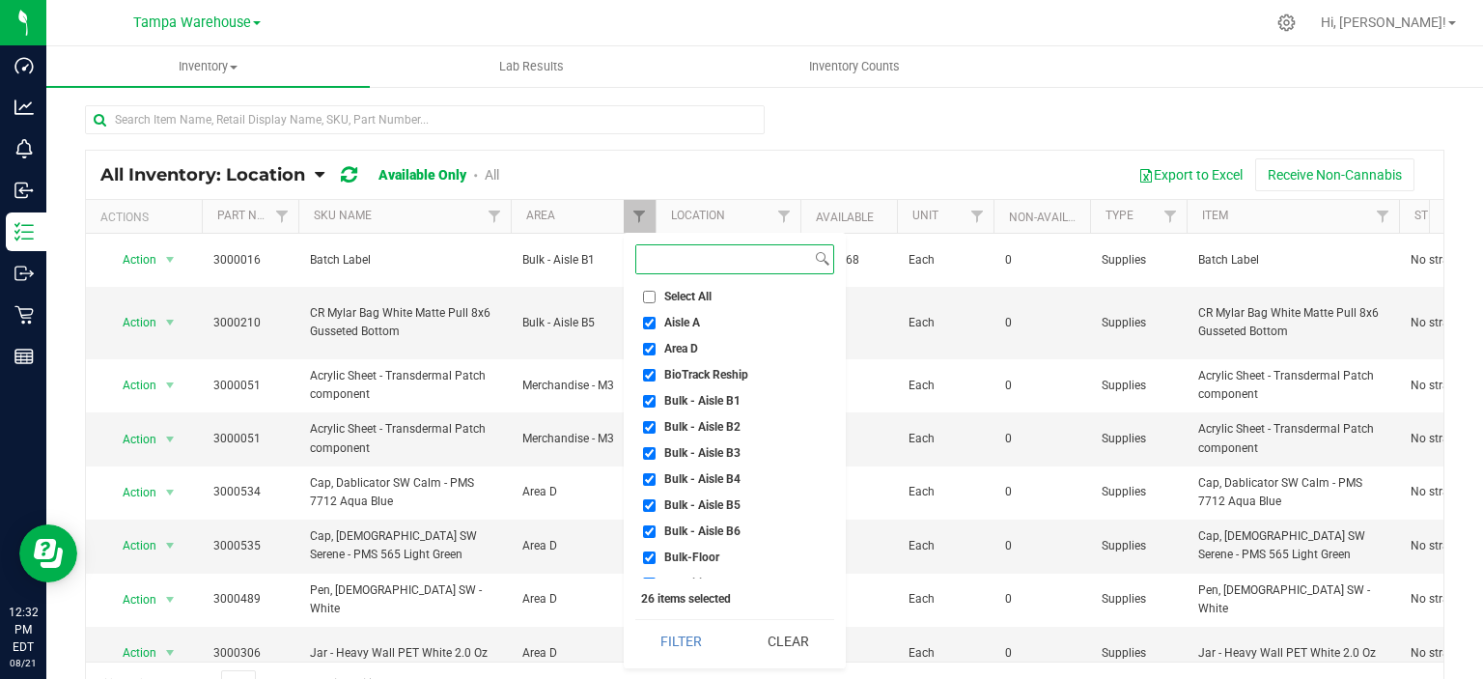
scroll to position [0, 0]
click at [989, 132] on div at bounding box center [764, 127] width 1359 height 44
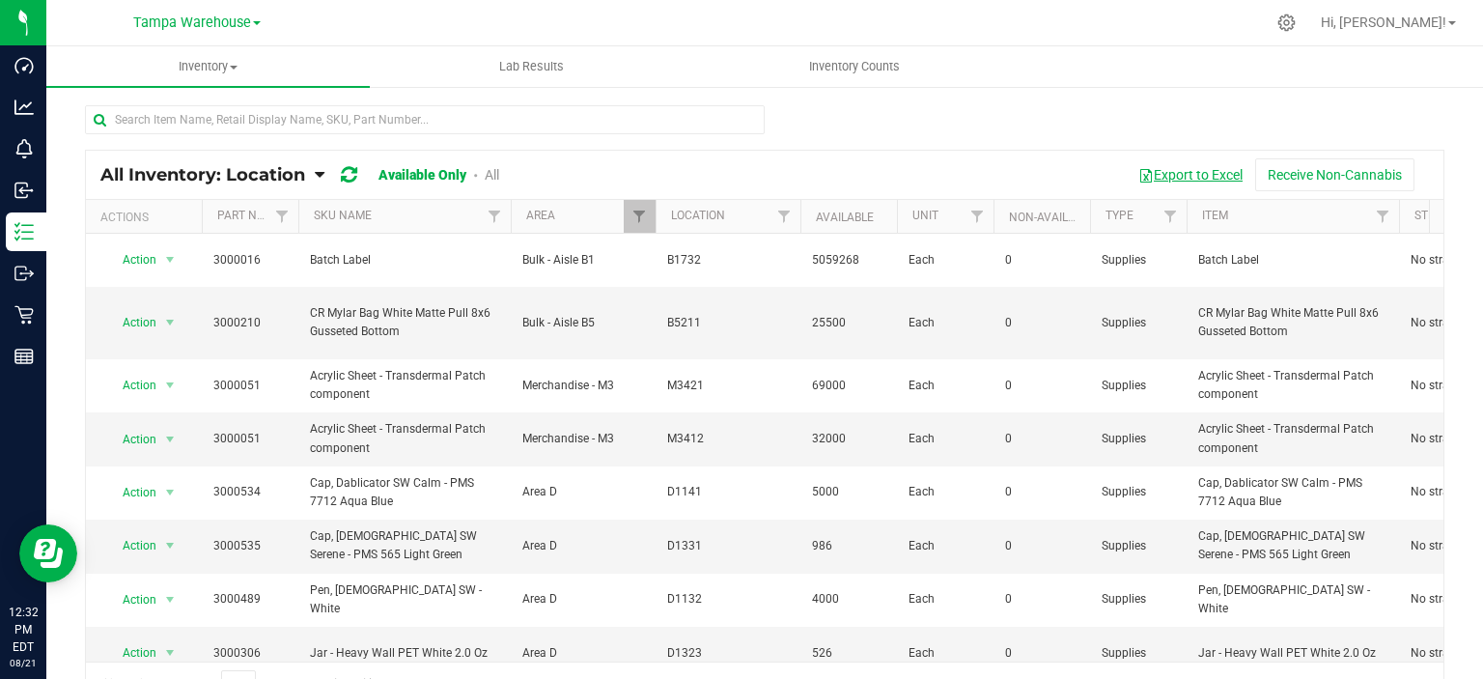
click at [1163, 173] on button "Export to Excel" at bounding box center [1190, 174] width 129 height 33
click at [641, 209] on span "Filter" at bounding box center [638, 216] width 15 height 15
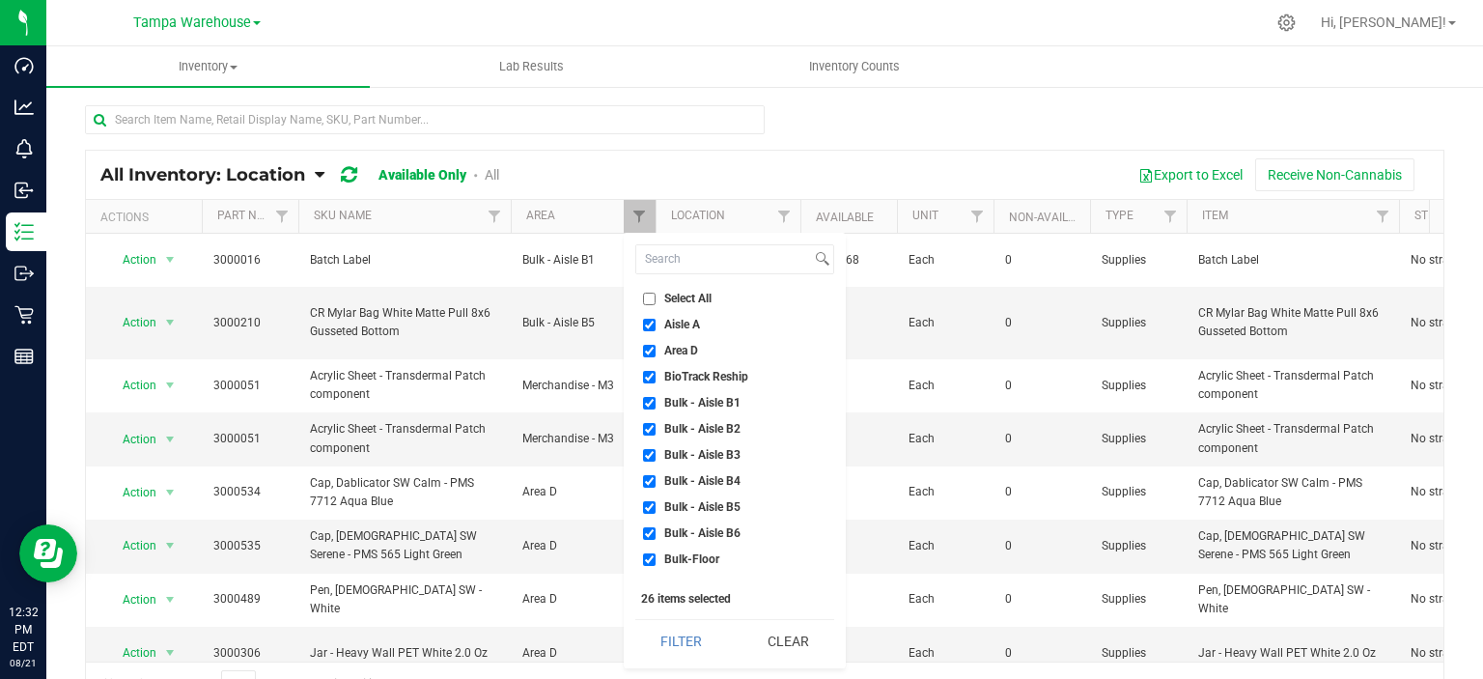
click at [902, 105] on div at bounding box center [764, 127] width 1359 height 44
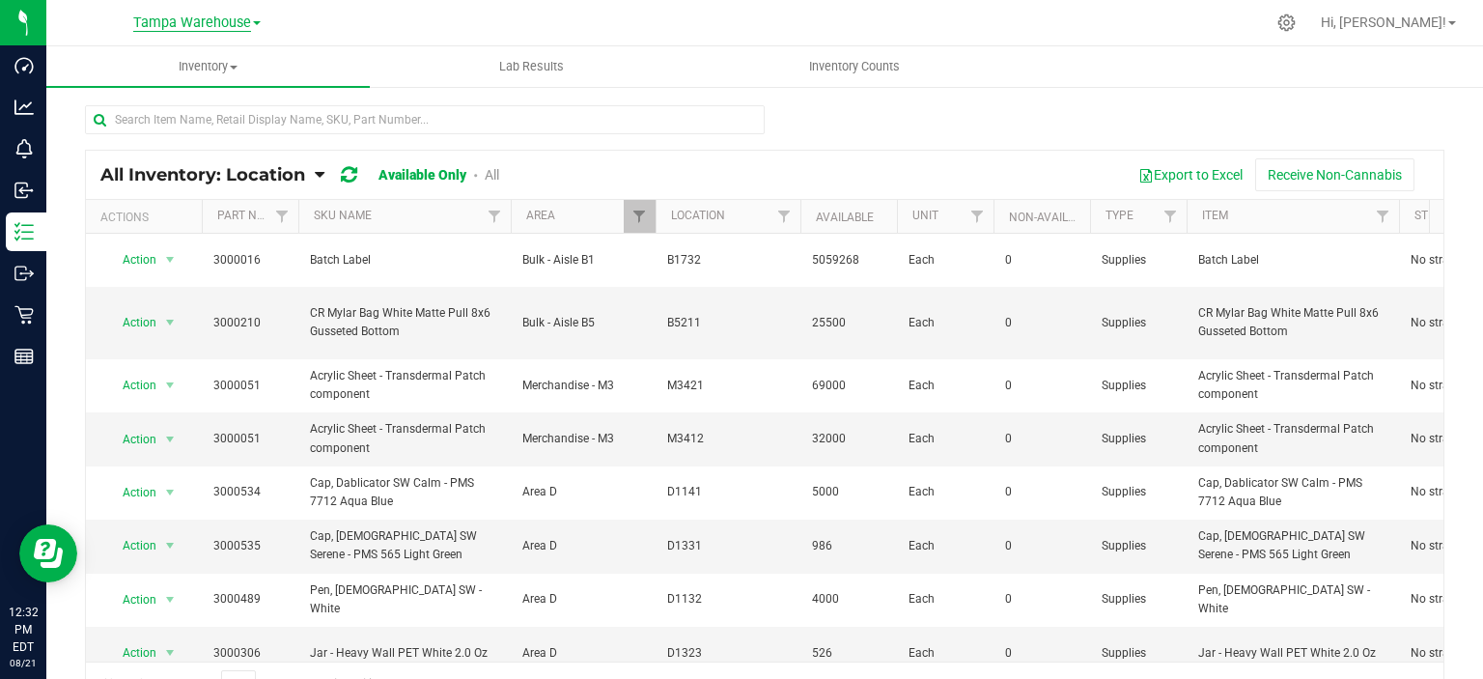
click at [210, 22] on span "Tampa Warehouse" at bounding box center [192, 22] width 118 height 17
click at [202, 91] on link "Green Acres Manufacturing" at bounding box center [197, 94] width 282 height 26
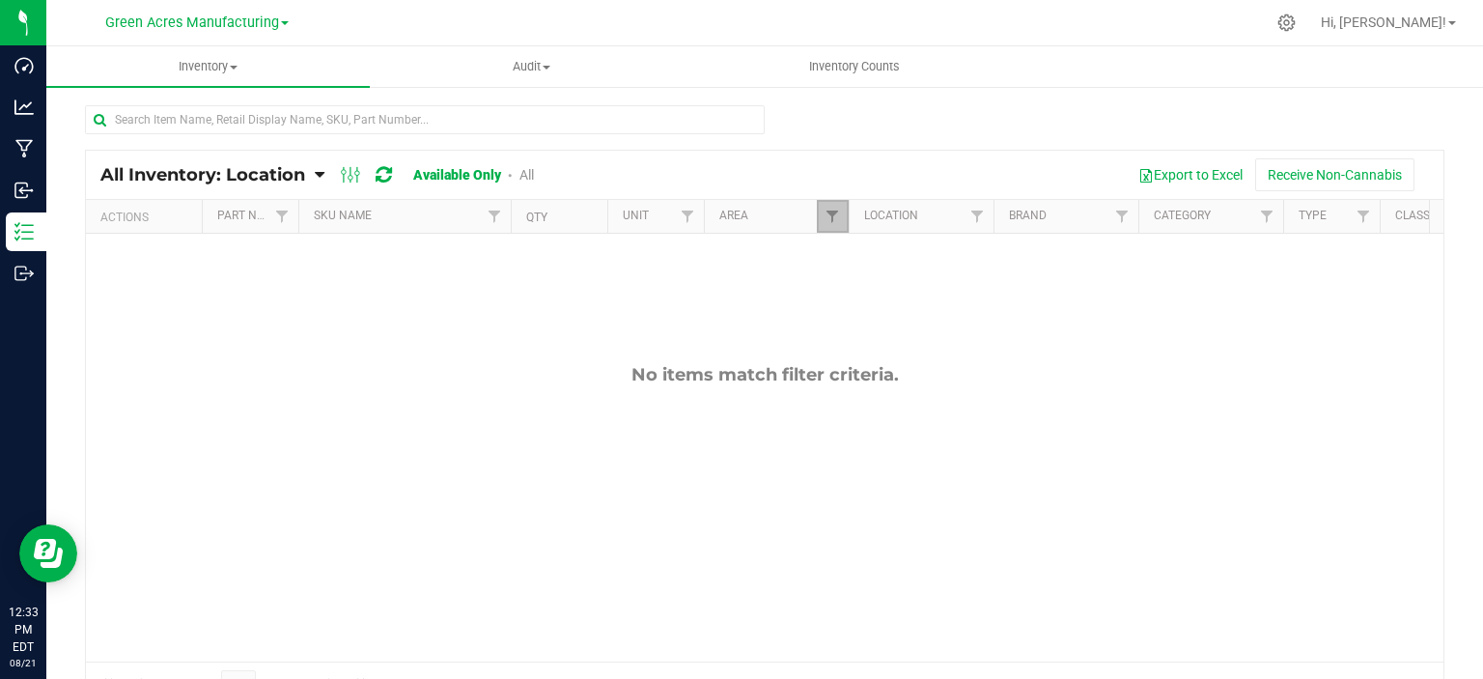
click at [832, 226] on link "Filter" at bounding box center [833, 216] width 32 height 33
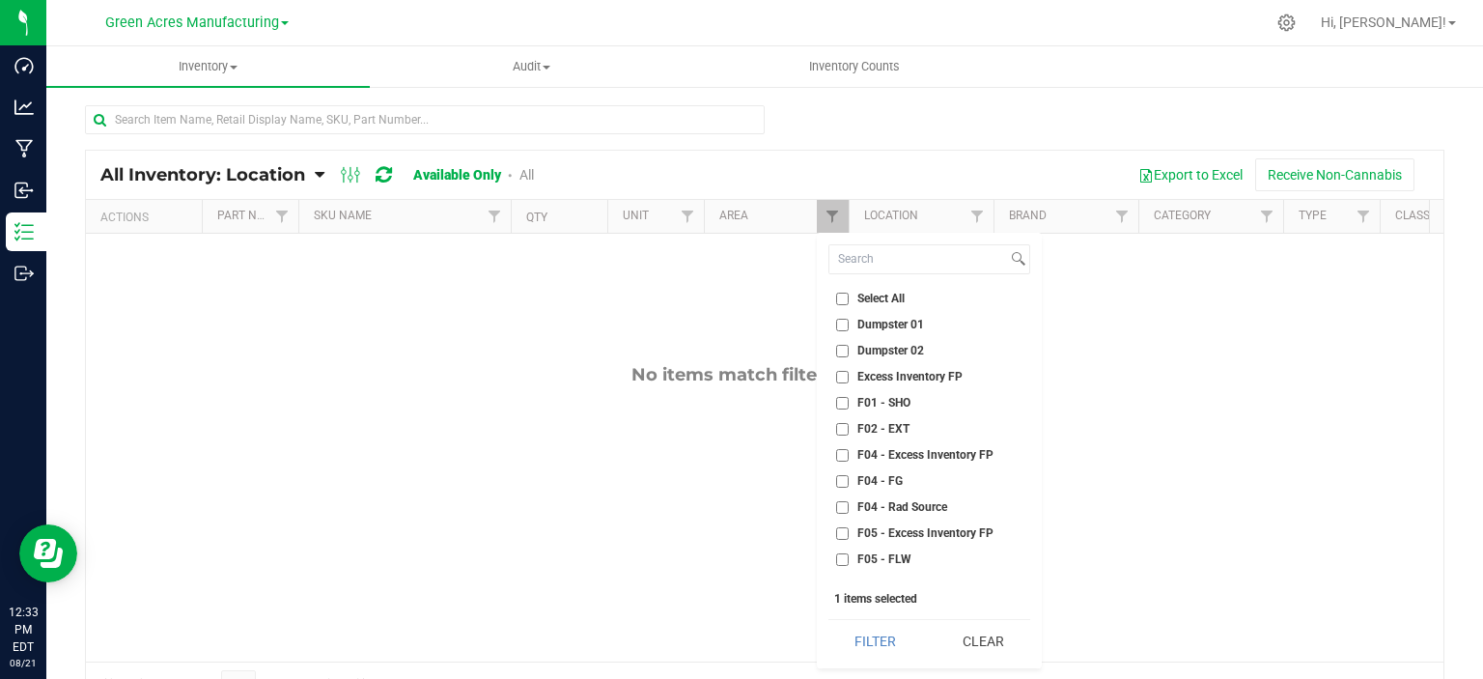
click at [865, 292] on span "Select All" at bounding box center [880, 298] width 47 height 12
click at [849, 292] on input "Select All" at bounding box center [842, 298] width 13 height 13
checkbox input "true"
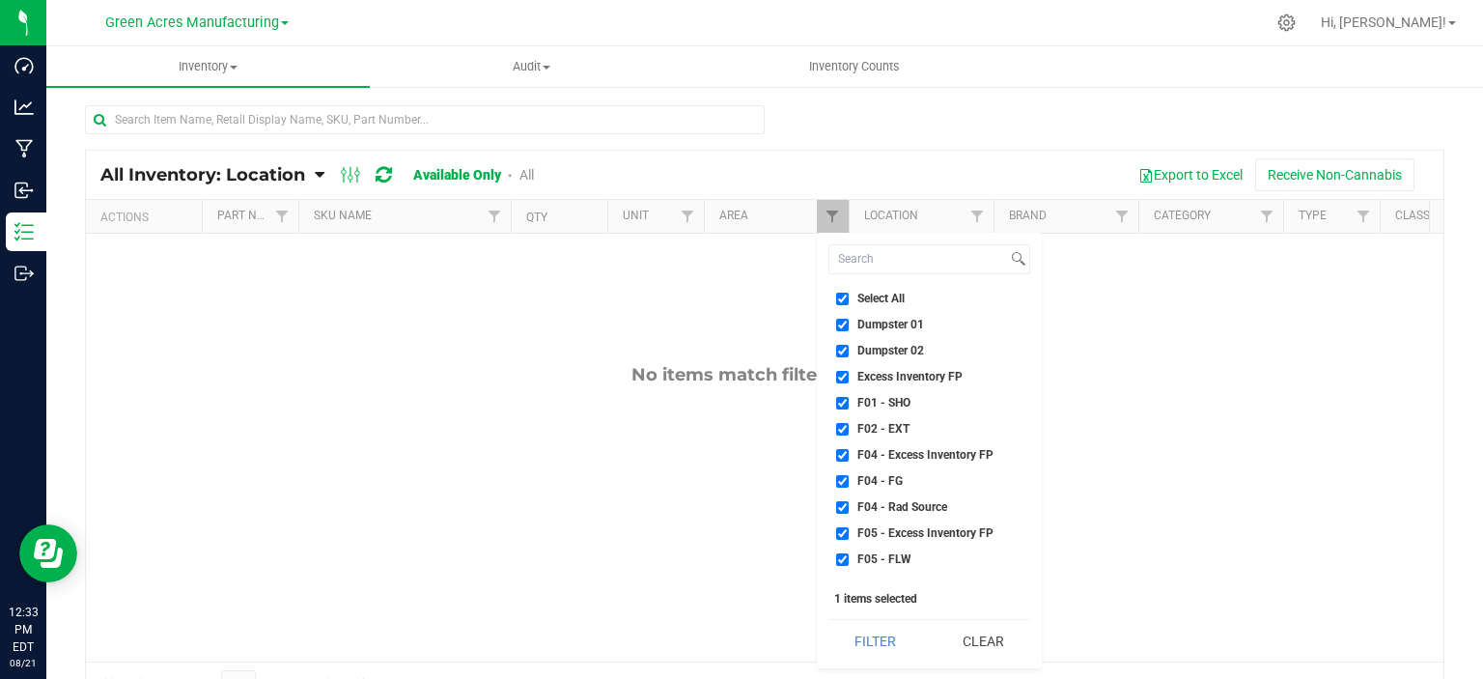
checkbox input "true"
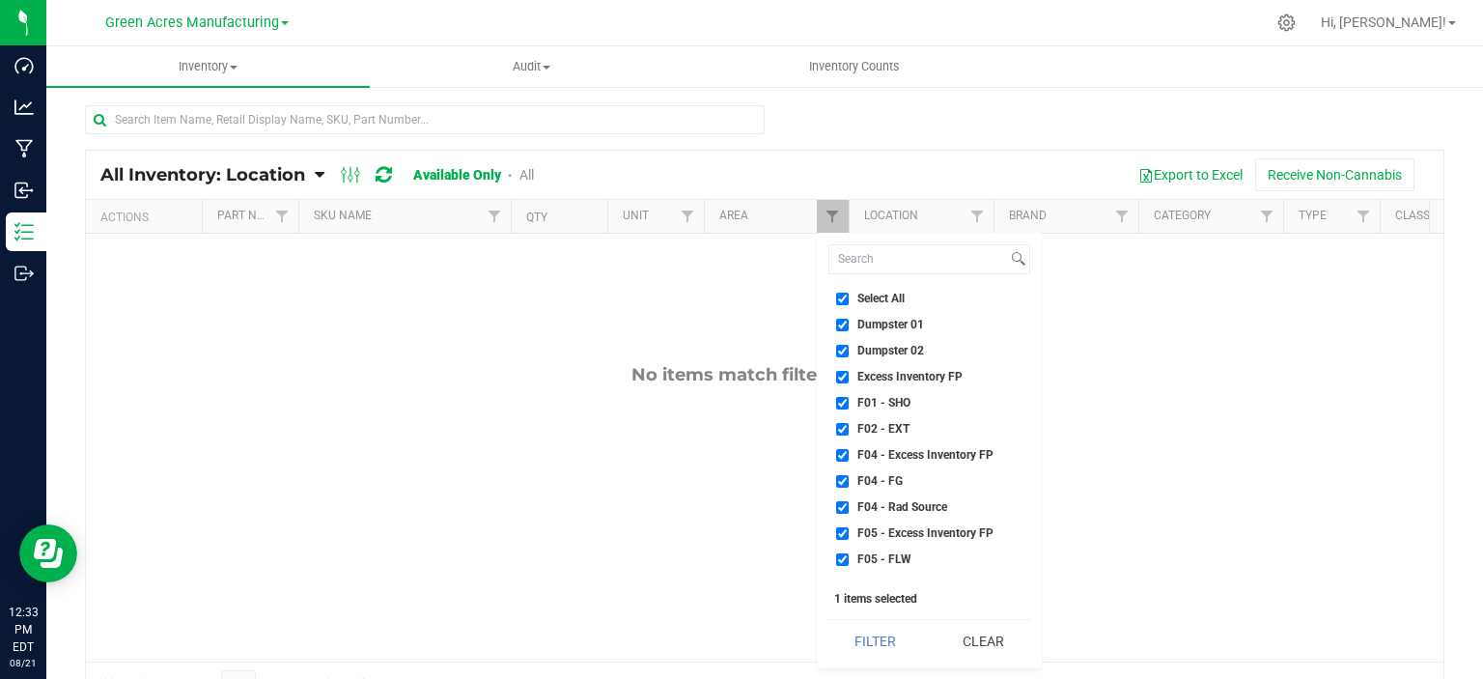
checkbox input "true"
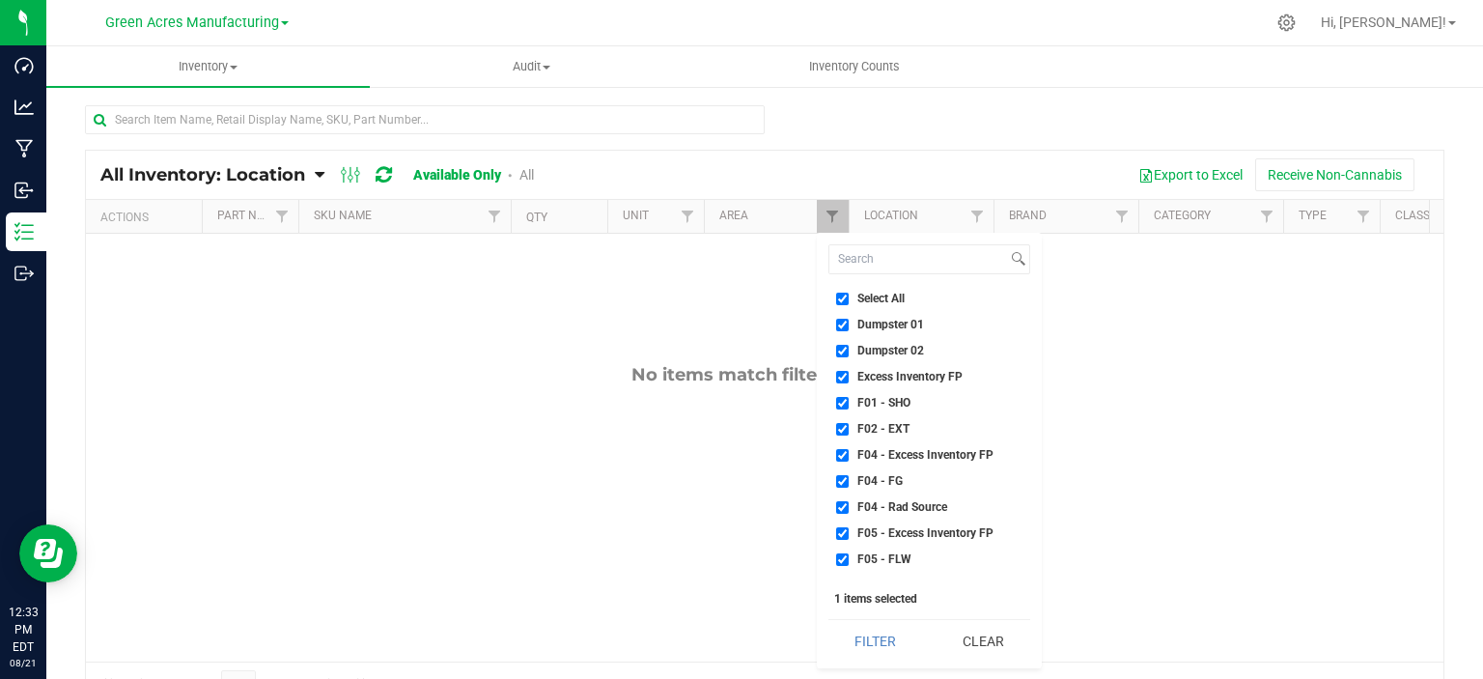
checkbox input "true"
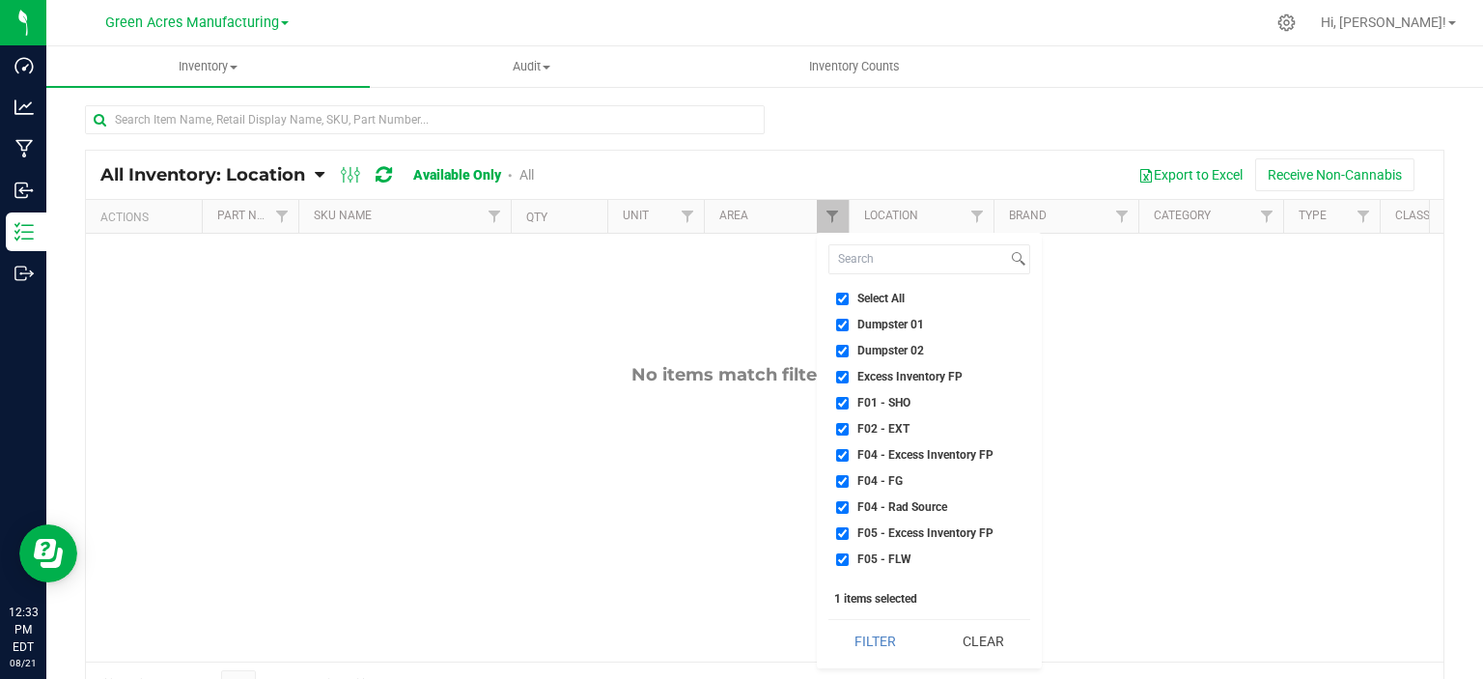
checkbox input "true"
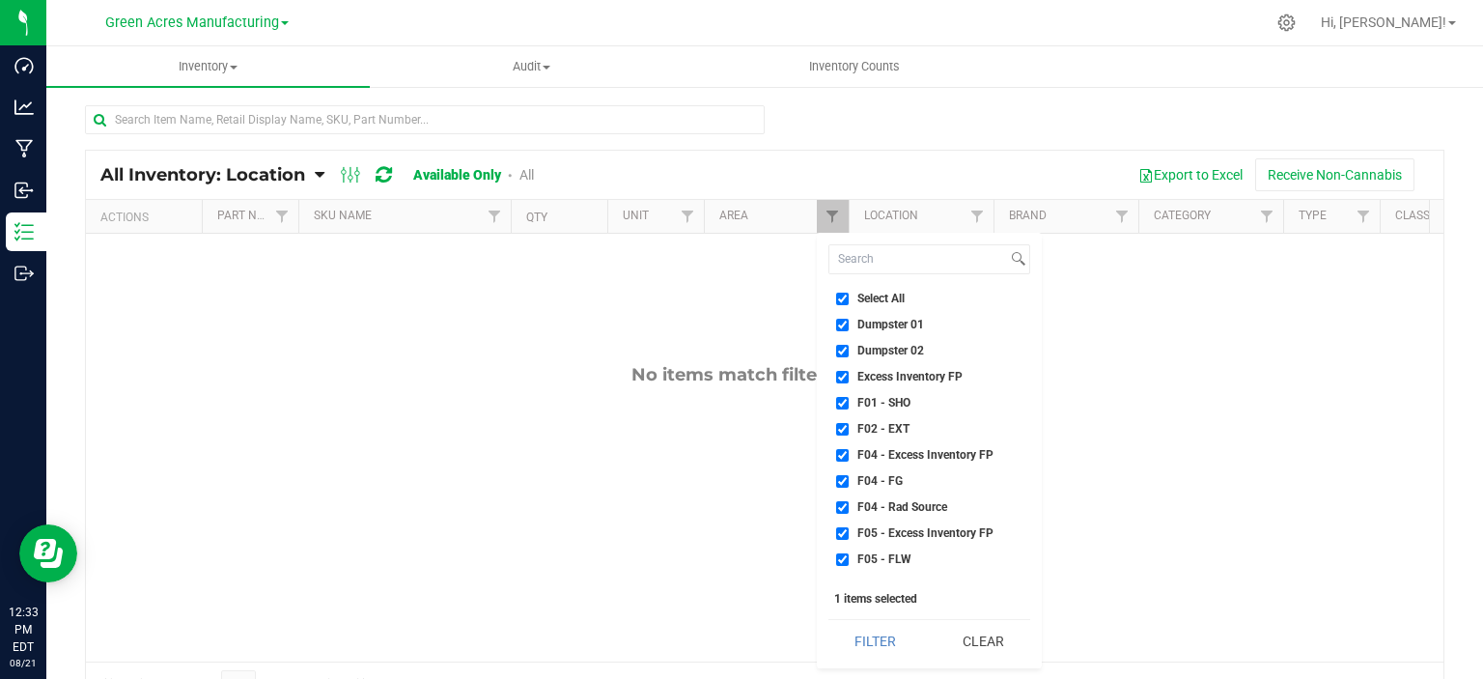
checkbox input "true"
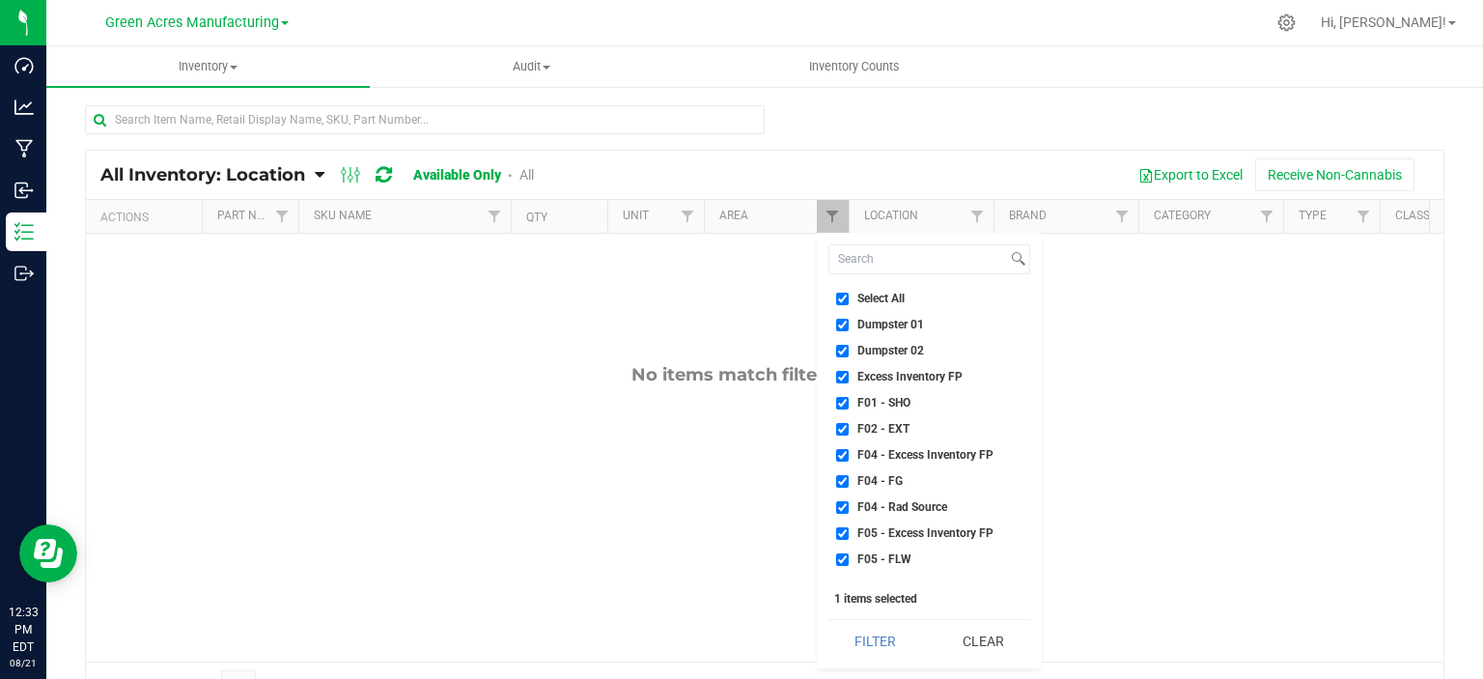
checkbox input "true"
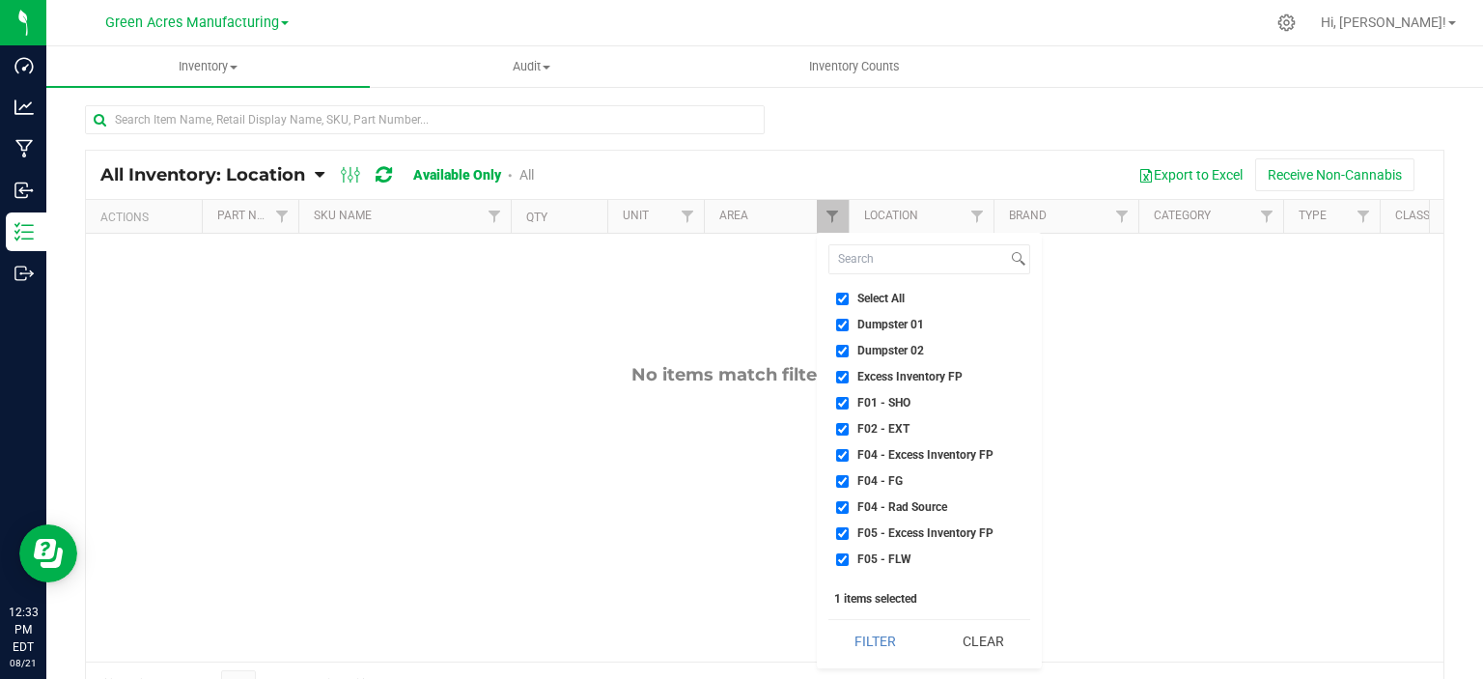
checkbox input "true"
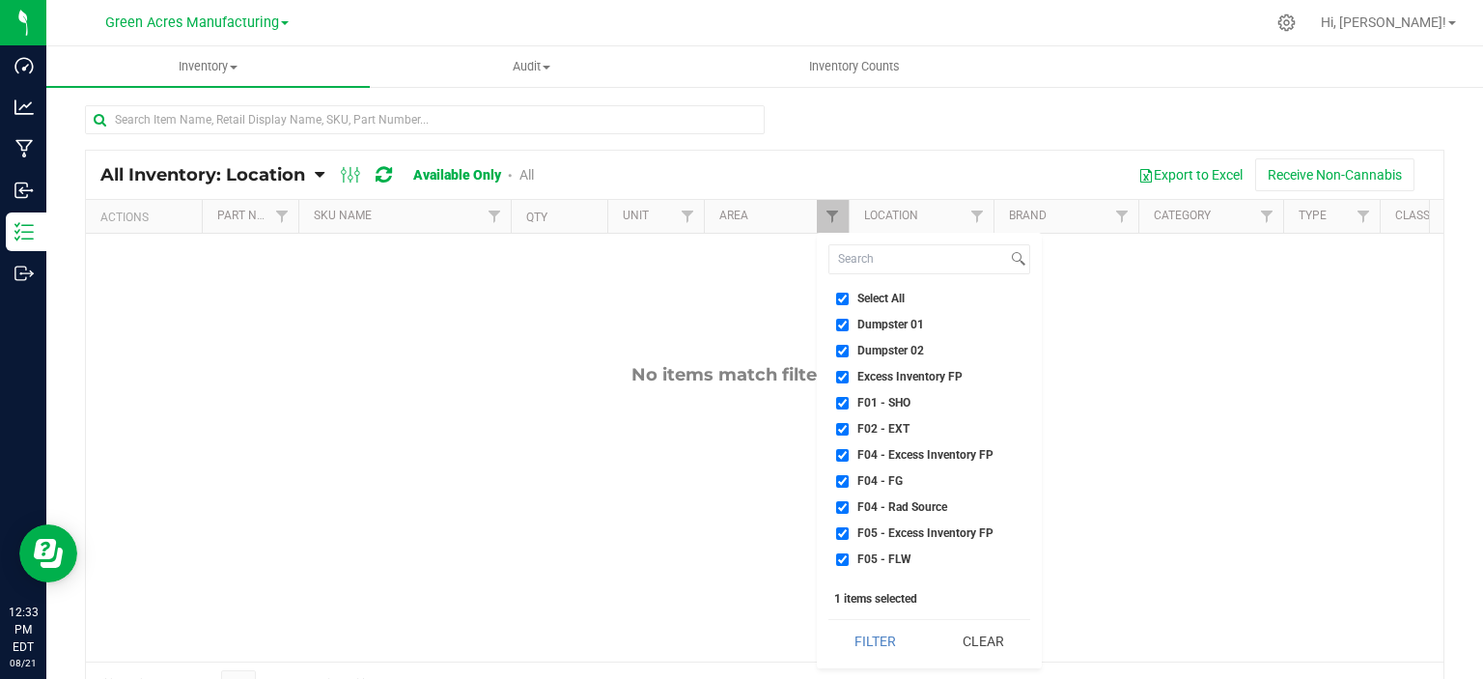
checkbox input "true"
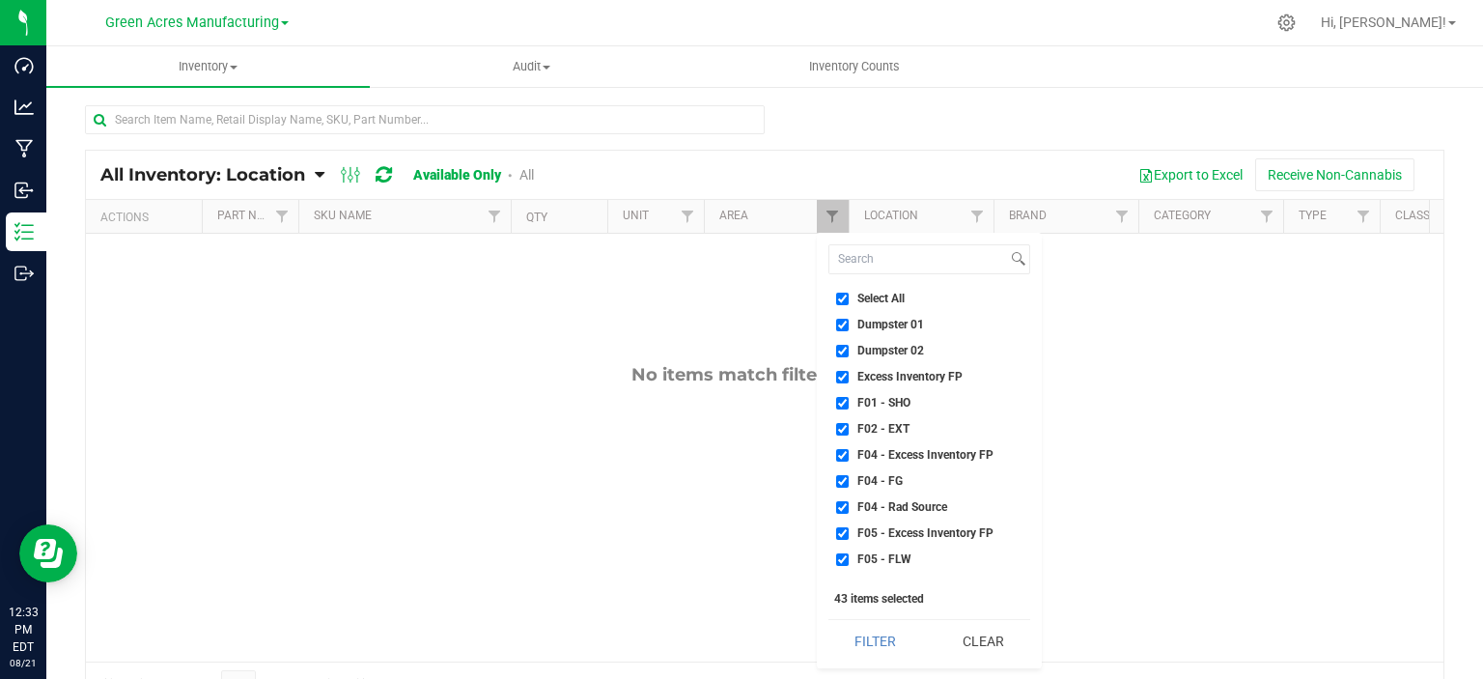
scroll to position [97, 0]
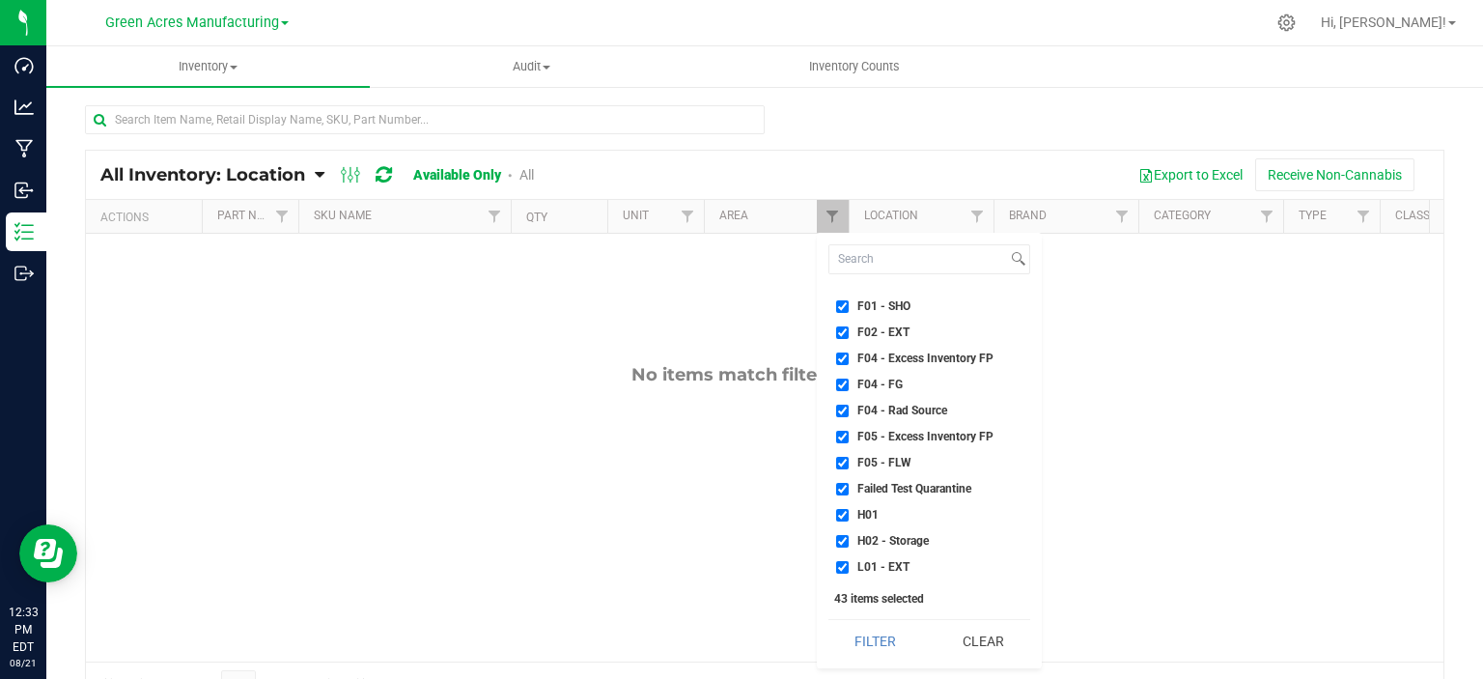
click at [912, 490] on span "Failed Test Quarantine" at bounding box center [914, 489] width 114 height 12
click at [849, 490] on input "Failed Test Quarantine" at bounding box center [842, 489] width 13 height 13
checkbox input "false"
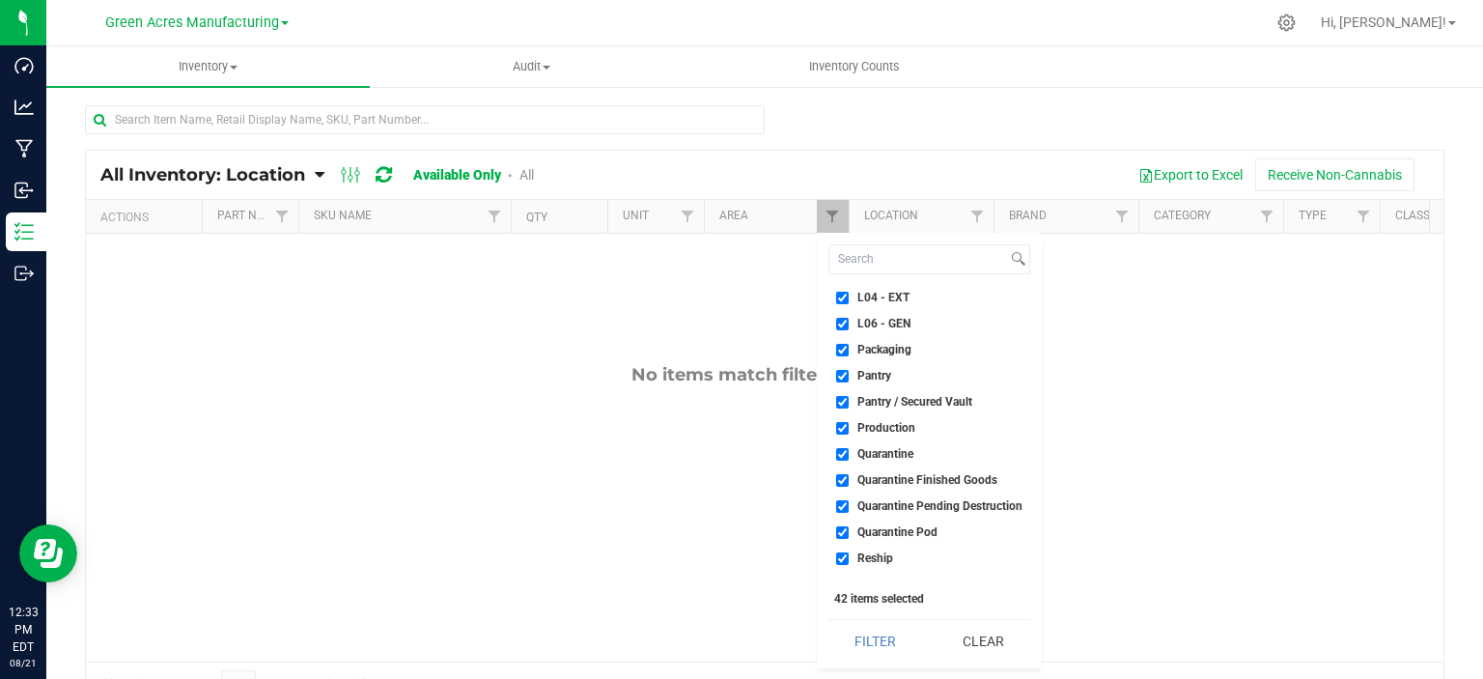
scroll to position [483, 0]
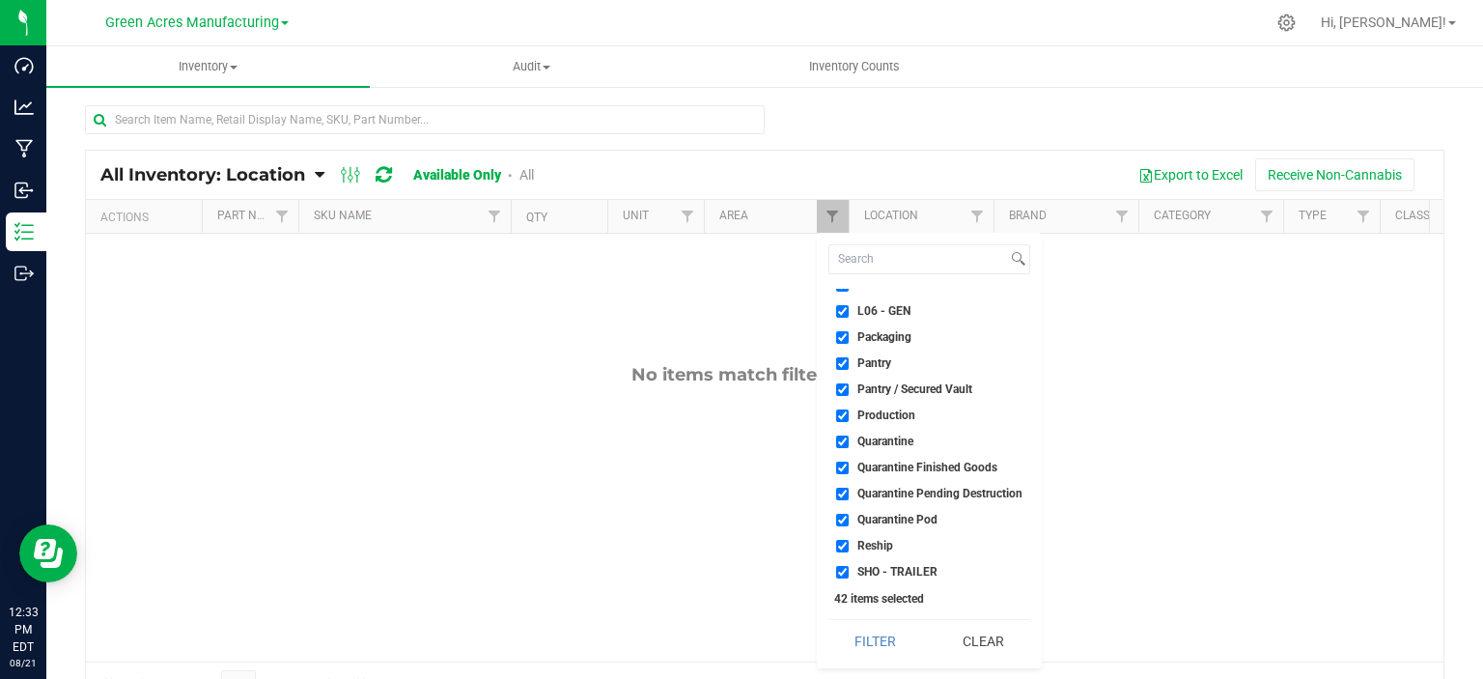
click at [895, 439] on span "Quarantine" at bounding box center [885, 441] width 56 height 12
click at [849, 439] on input "Quarantine" at bounding box center [842, 441] width 13 height 13
checkbox input "false"
click at [897, 461] on span "Quarantine Finished Goods" at bounding box center [927, 467] width 140 height 12
click at [849, 461] on input "Quarantine Finished Goods" at bounding box center [842, 467] width 13 height 13
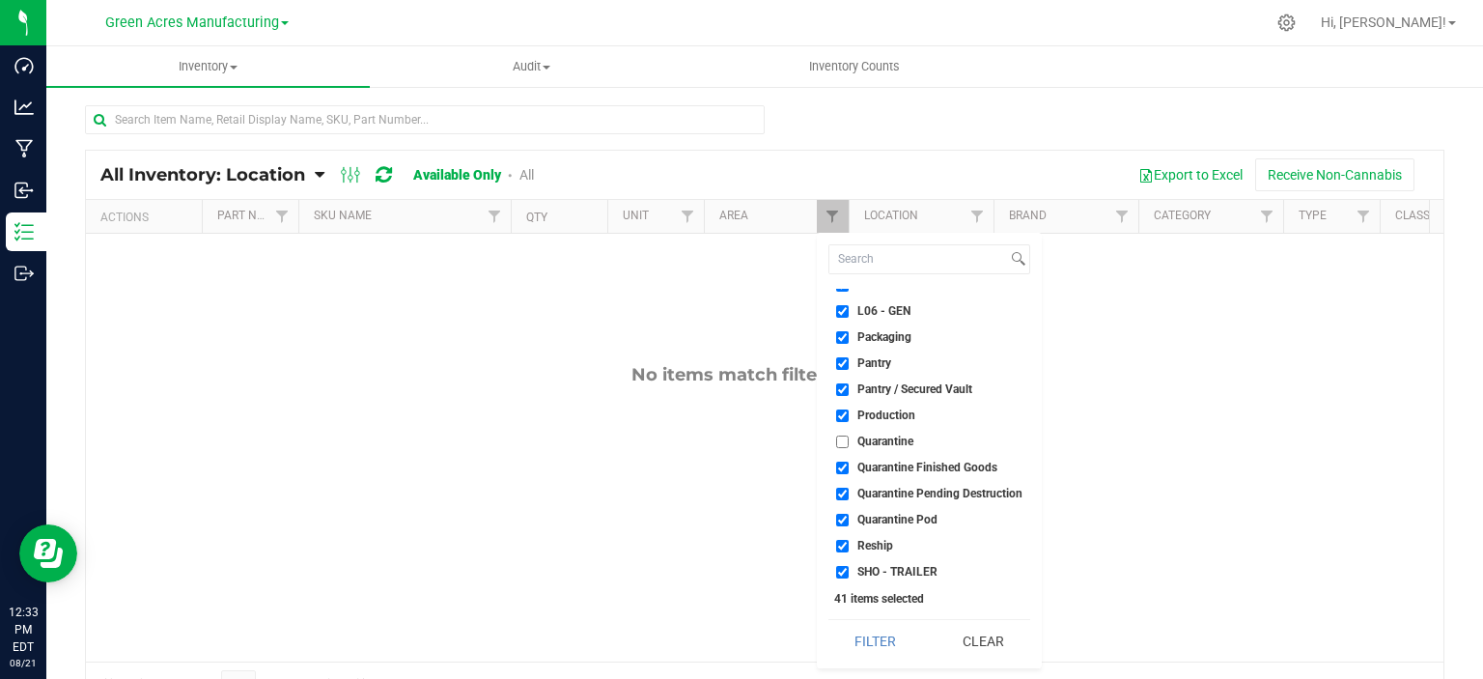
checkbox input "false"
click at [896, 490] on span "Quarantine Pending Destruction" at bounding box center [939, 493] width 165 height 12
click at [849, 490] on input "Quarantine Pending Destruction" at bounding box center [842, 493] width 13 height 13
checkbox input "false"
click at [888, 510] on li "Quarantine Pod" at bounding box center [929, 520] width 202 height 20
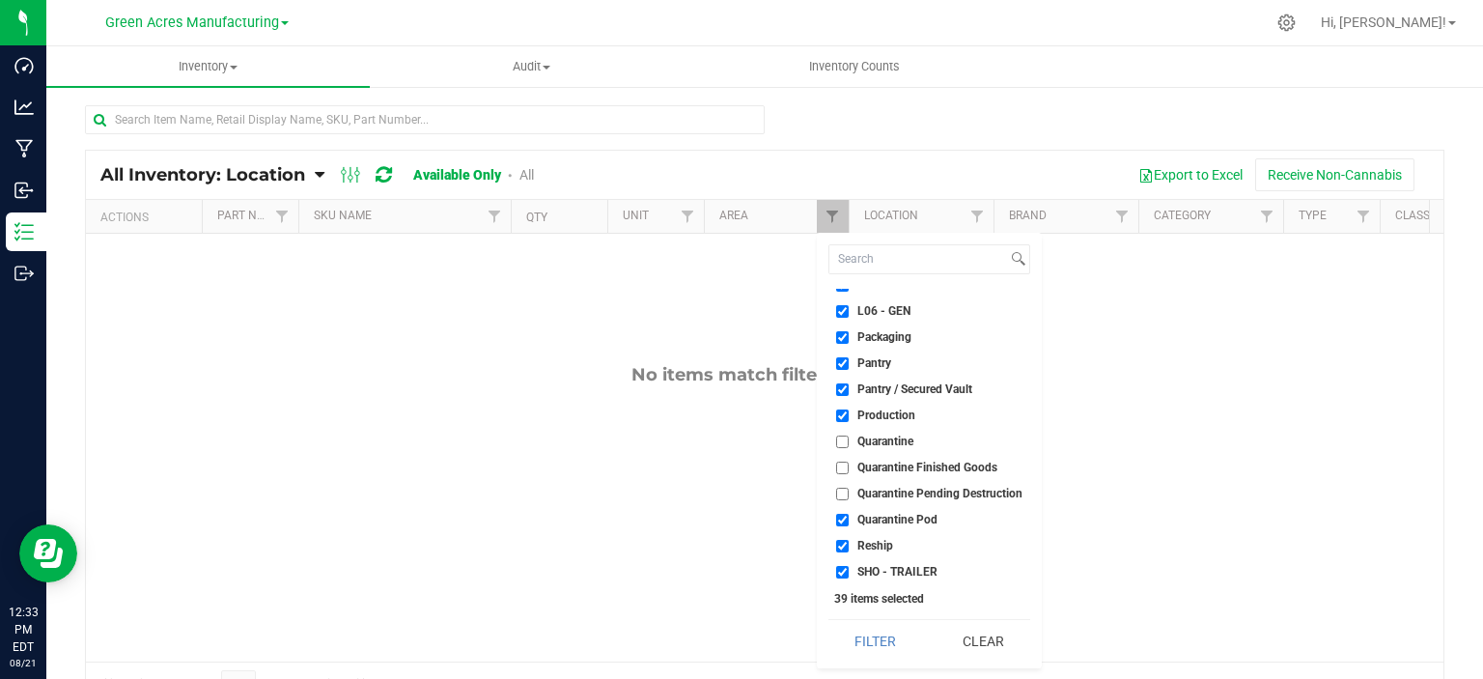
click at [884, 521] on span "Quarantine Pod" at bounding box center [897, 520] width 80 height 12
click at [849, 521] on input "Quarantine Pod" at bounding box center [842, 520] width 13 height 13
checkbox input "false"
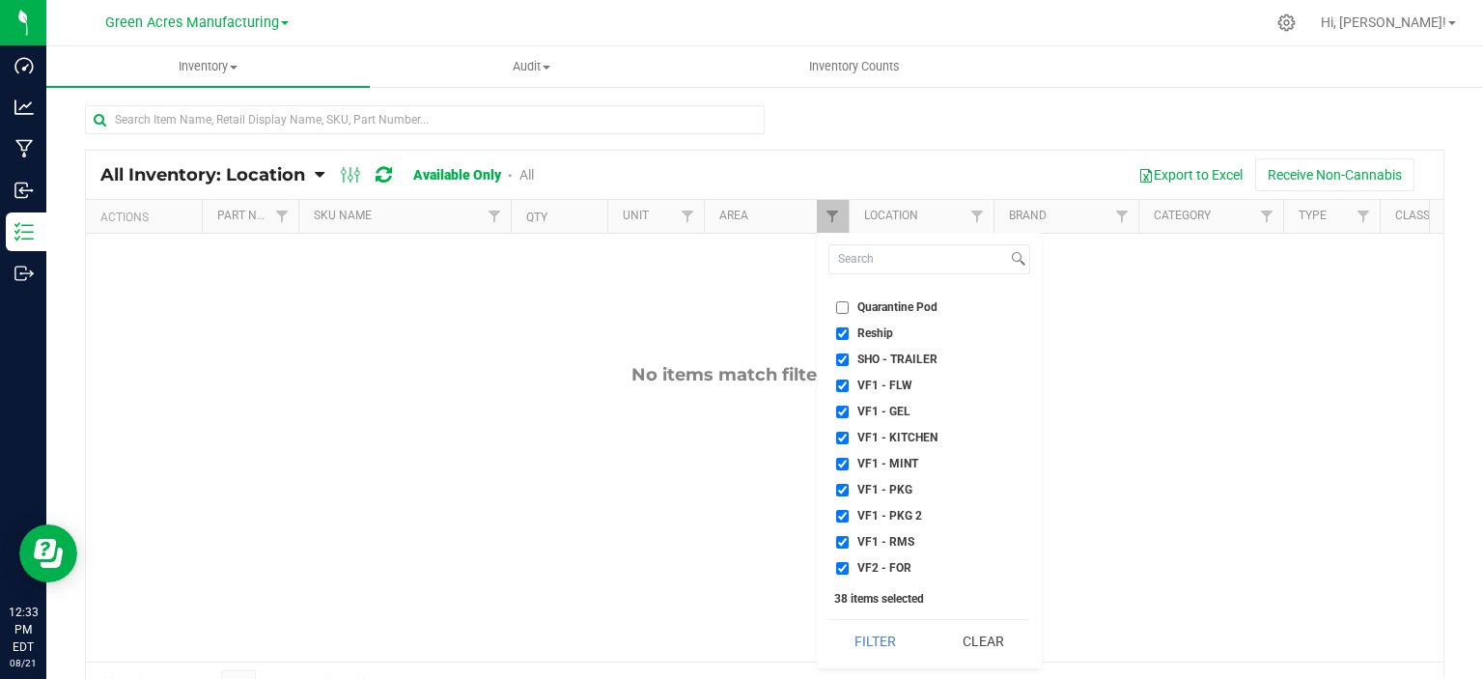
scroll to position [579, 0]
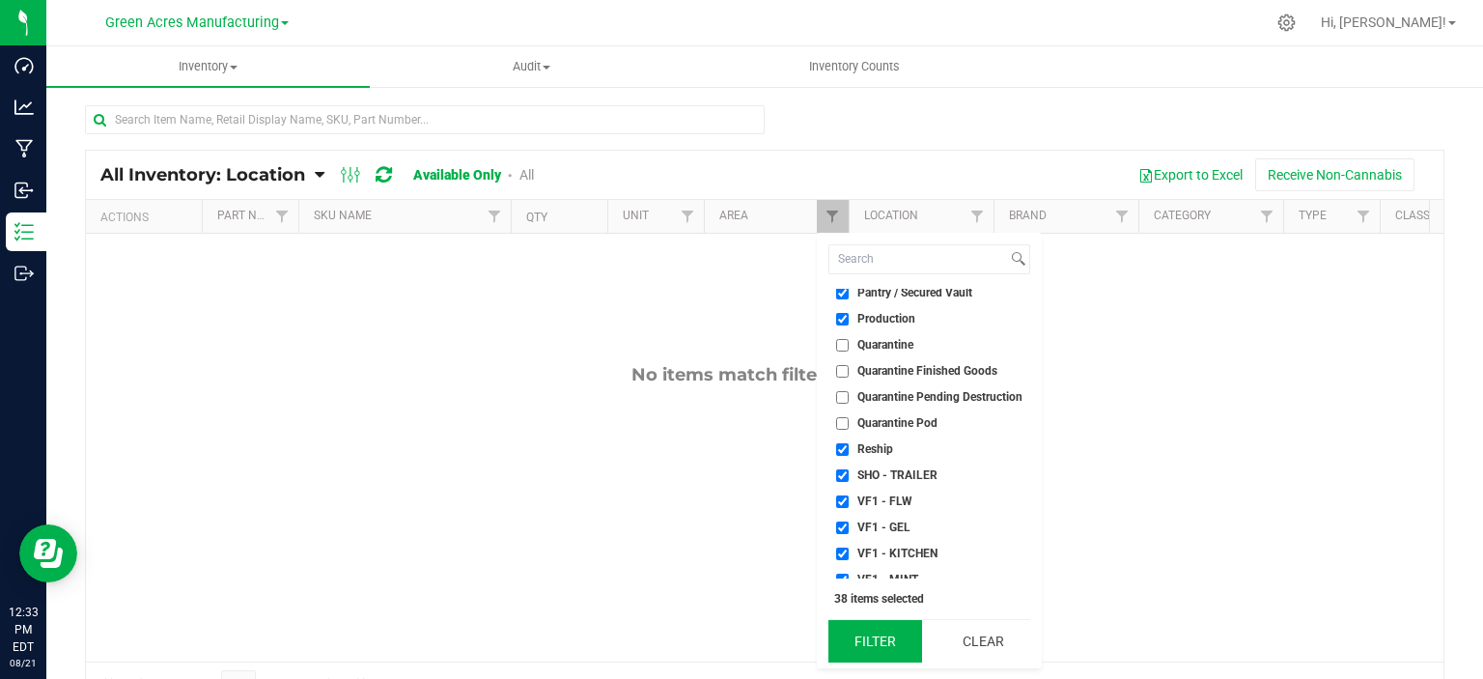
click at [889, 636] on button "Filter" at bounding box center [875, 641] width 94 height 42
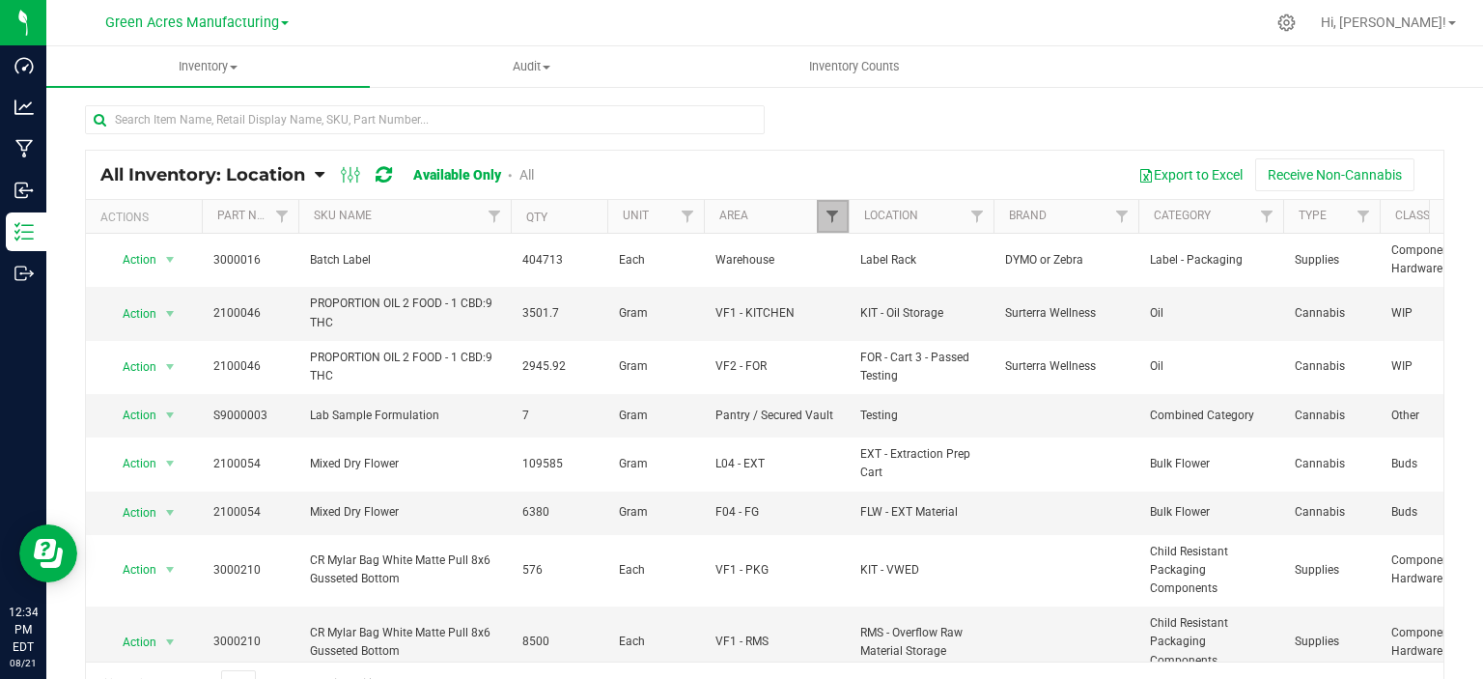
click at [830, 222] on span "Filter" at bounding box center [831, 216] width 15 height 15
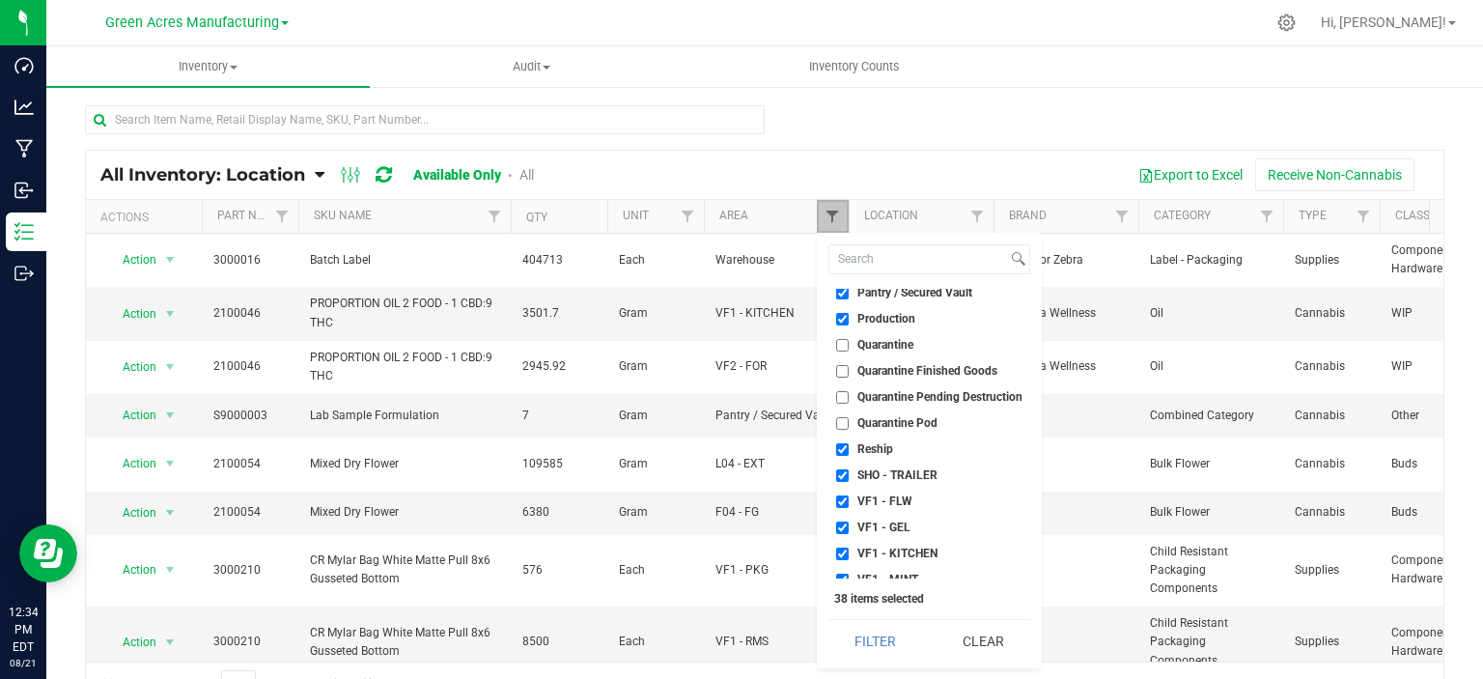
click at [830, 222] on span "Filter" at bounding box center [831, 216] width 15 height 15
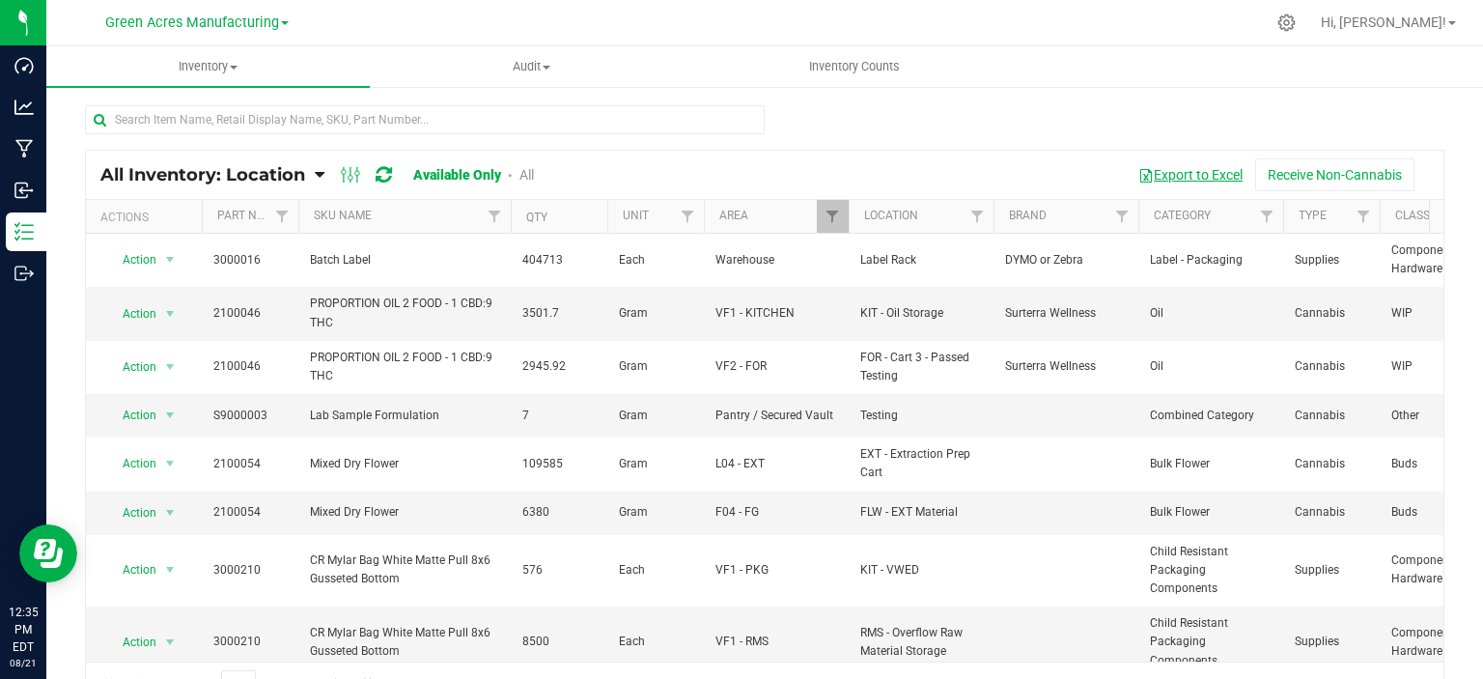
click at [1148, 168] on button "Export to Excel" at bounding box center [1190, 174] width 129 height 33
